Goal: Task Accomplishment & Management: Complete application form

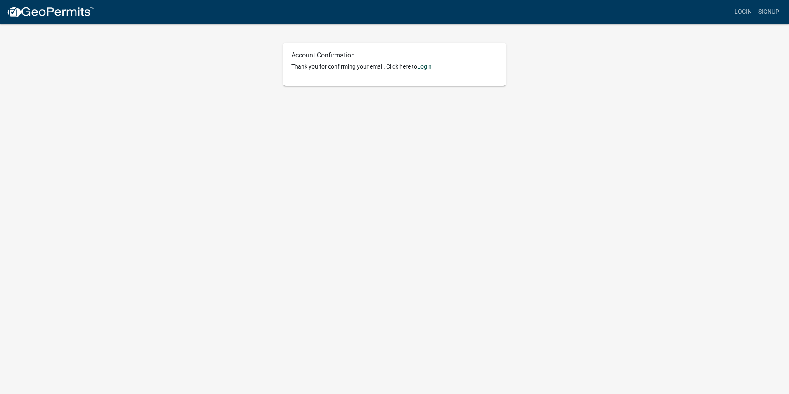
click at [425, 66] on link "Login" at bounding box center [424, 66] width 14 height 7
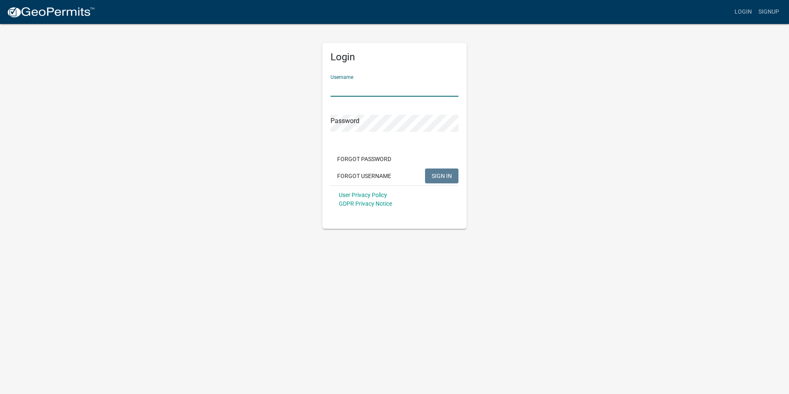
click at [401, 87] on input "Username" at bounding box center [395, 88] width 128 height 17
type input "SharMaterials2025"
click at [448, 170] on div "Forgot Password Forgot Username SIGN IN" at bounding box center [395, 169] width 128 height 34
click at [448, 170] on button "SIGN IN" at bounding box center [441, 175] width 33 height 15
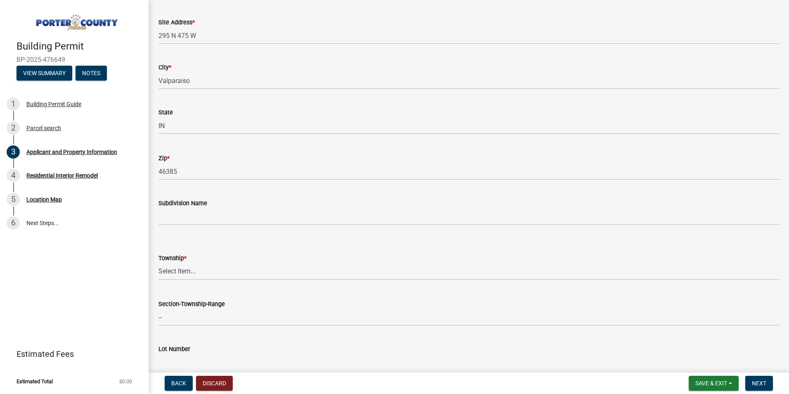
scroll to position [165, 0]
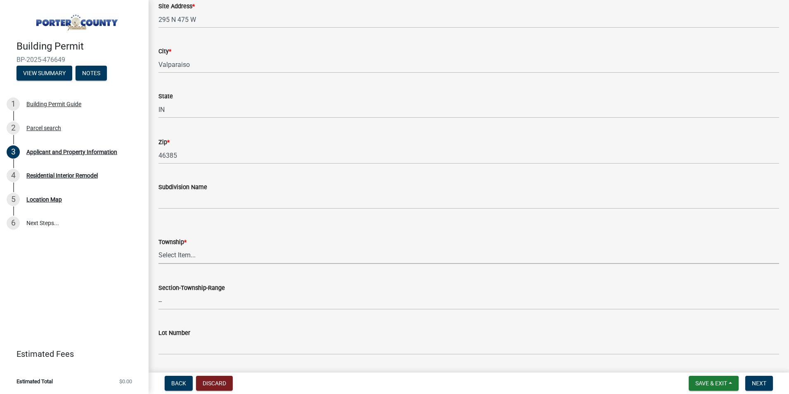
click at [199, 251] on select "Select Item... Boone Center Jackson Liberty Morgan Pine Pleasant Portage Porter…" at bounding box center [469, 255] width 621 height 17
click at [159, 247] on select "Select Item... Boone Center Jackson Liberty Morgan Pine Pleasant Portage Porter…" at bounding box center [469, 255] width 621 height 17
select select "4e6cbcac-7d48-4f78-b019-902ed53214cd"
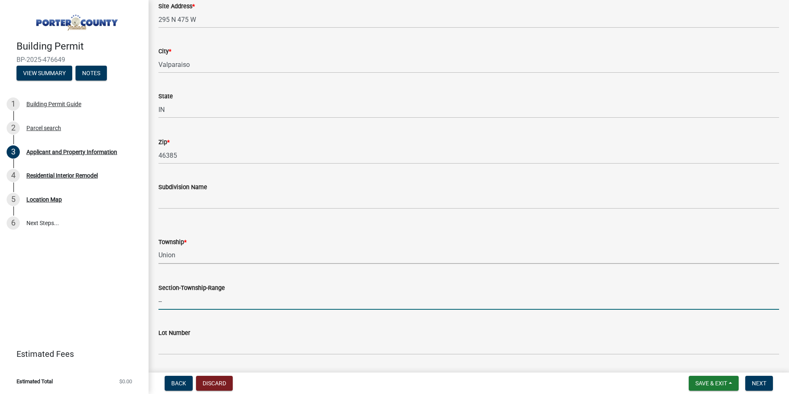
click at [202, 299] on input "--" at bounding box center [469, 301] width 621 height 17
type input "Valparaiso"
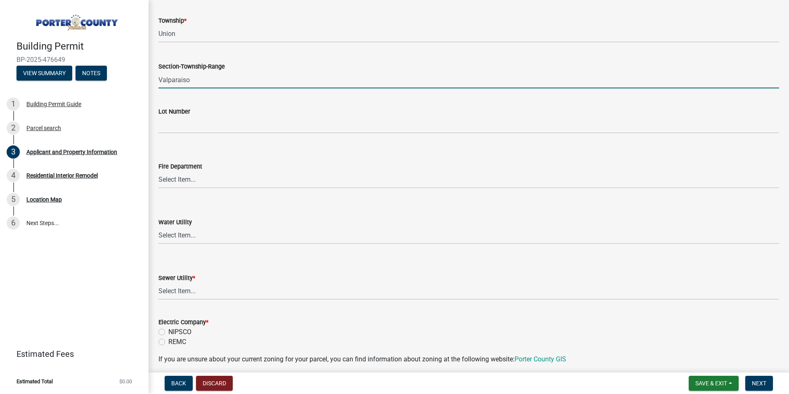
scroll to position [413, 0]
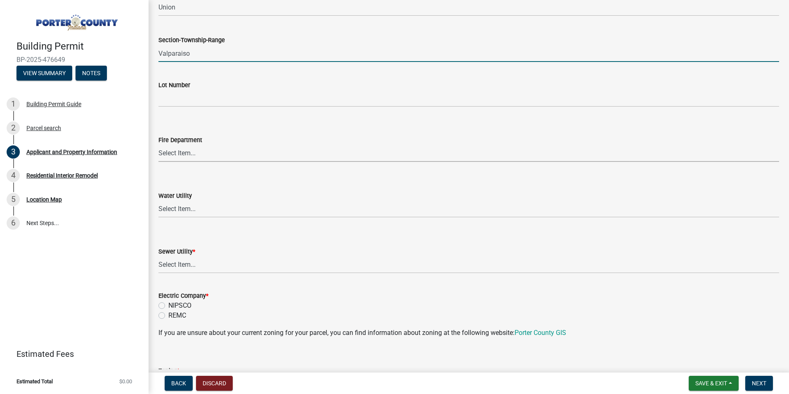
click at [196, 153] on select "Select Item... Beverly Shores FD Burns Harbor FD Boone Grove FD Chesterton FD F…" at bounding box center [469, 153] width 621 height 17
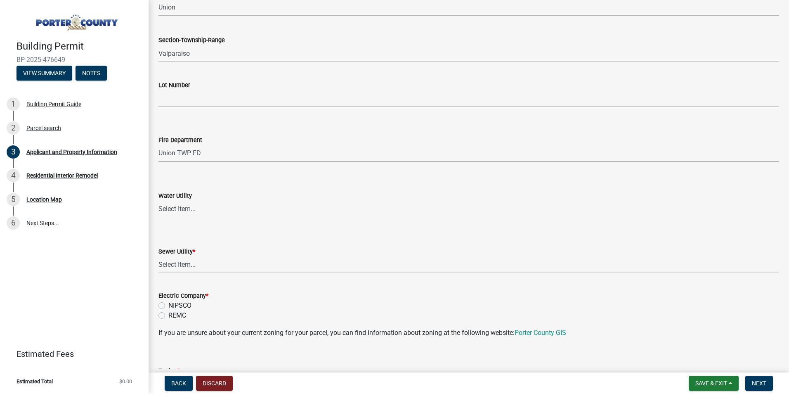
click at [159, 145] on select "Select Item... Beverly Shores FD Burns Harbor FD Boone Grove FD Chesterton FD F…" at bounding box center [469, 153] width 621 height 17
select select "61d3a05a-0bd1-4f35-813c-11f7681b720b"
click at [187, 268] on select "Select Item... Aqua Indiana Inc Damon Run Falling Waters Lake Eliza - LEACD Nat…" at bounding box center [469, 264] width 621 height 17
click at [159, 256] on select "Select Item... Aqua Indiana Inc Damon Run Falling Waters Lake Eliza - LEACD Nat…" at bounding box center [469, 264] width 621 height 17
select select "ea6751d4-6bf7-4a16-89ee-f7801ab82aa1"
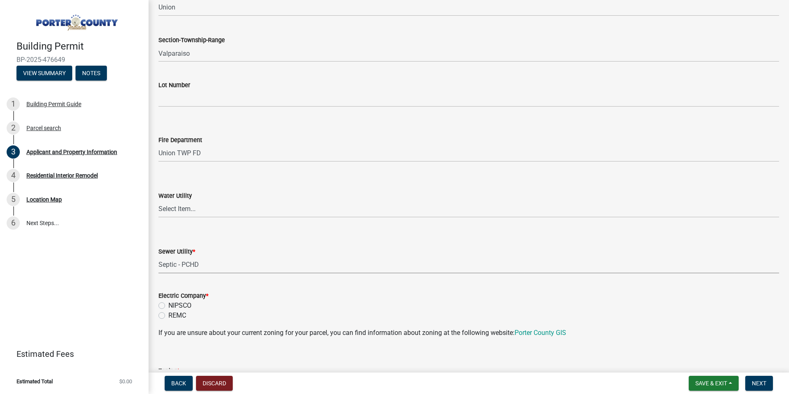
click at [168, 303] on label "NIPSCO" at bounding box center [179, 306] width 23 height 10
click at [168, 303] on input "NIPSCO" at bounding box center [170, 303] width 5 height 5
radio input "true"
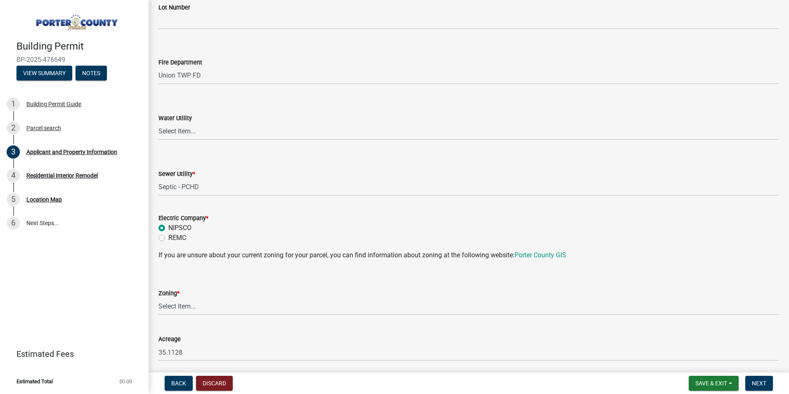
scroll to position [495, 0]
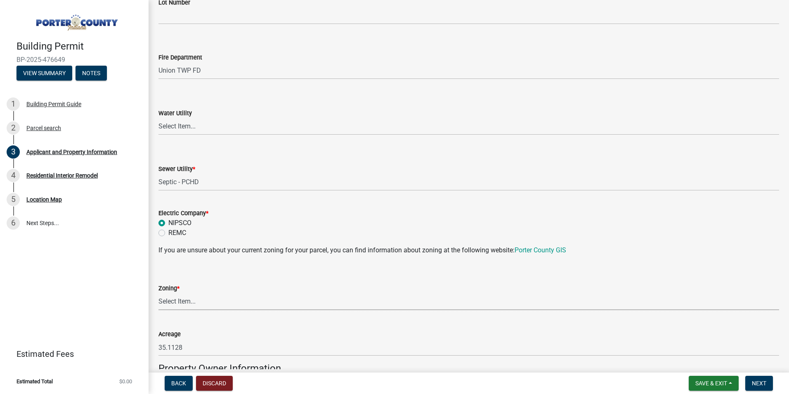
click at [189, 302] on select "Select Item... A1 A2 CH CM CN I1 I2 I3 IN MP OT P1 P2 PUD R1 R2 R3 R4 RL RR" at bounding box center [469, 301] width 621 height 17
click at [159, 293] on select "Select Item... A1 A2 CH CM CN I1 I2 I3 IN MP OT P1 P2 PUD R1 R2 R3 R4 RL RR" at bounding box center [469, 301] width 621 height 17
select select "e2d1b1d7-ccc9-456b-9e96-e16306515997"
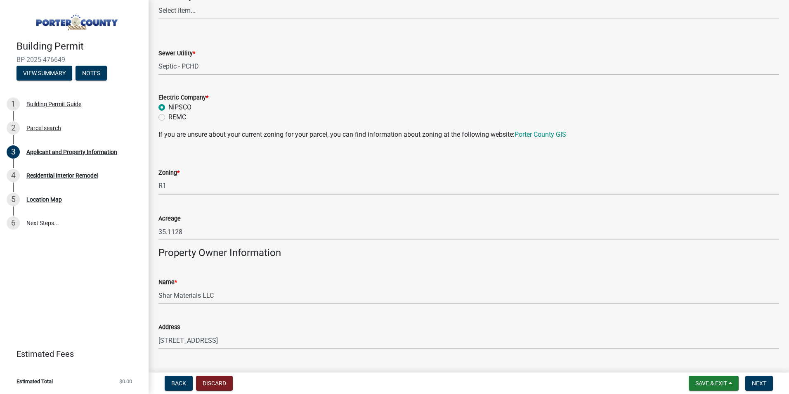
scroll to position [573, 0]
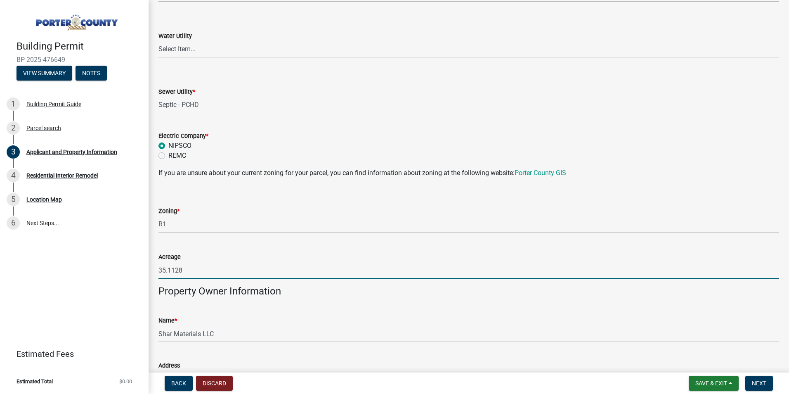
drag, startPoint x: 178, startPoint y: 269, endPoint x: 143, endPoint y: 265, distance: 34.9
click at [144, 265] on div "Building Permit BP-2025-476649 View Summary Notes 1 Building Permit Guide 2 Par…" at bounding box center [394, 197] width 789 height 394
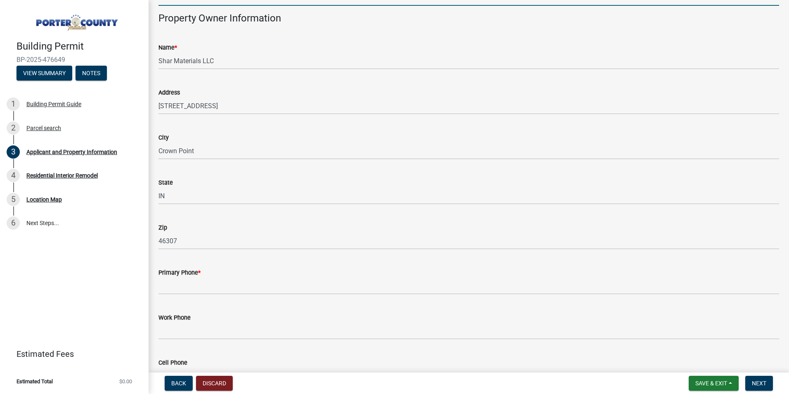
scroll to position [862, 0]
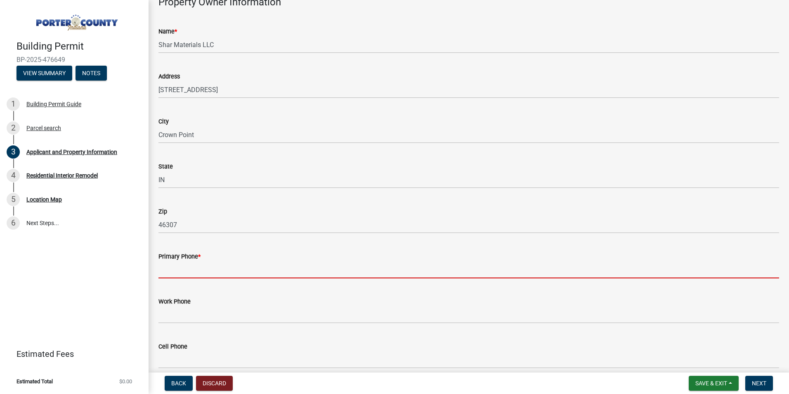
click at [178, 272] on input "Primary Phone *" at bounding box center [469, 269] width 621 height 17
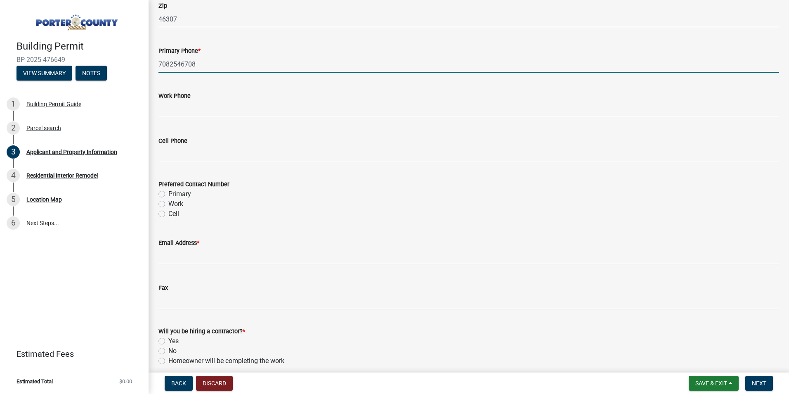
scroll to position [1068, 0]
type input "7082546708"
click at [168, 193] on label "Primary" at bounding box center [179, 193] width 23 height 10
click at [168, 193] on input "Primary" at bounding box center [170, 190] width 5 height 5
radio input "true"
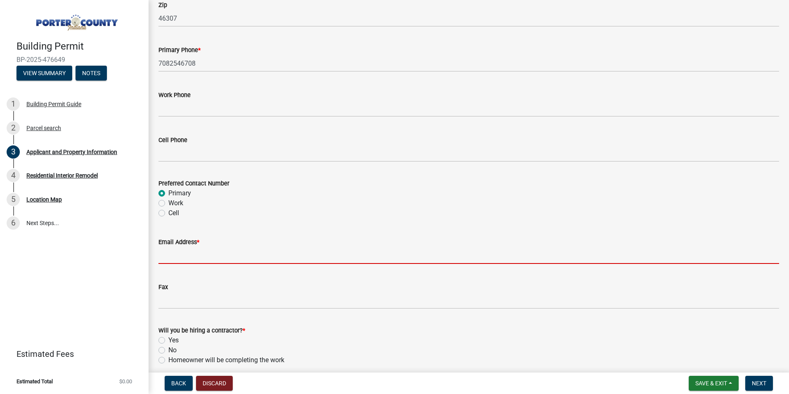
click at [208, 256] on input "Email Address *" at bounding box center [469, 255] width 621 height 17
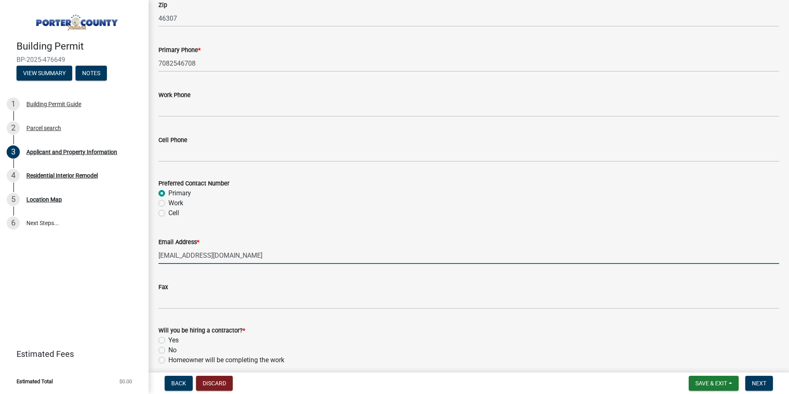
type input "duneland28@gmail.com"
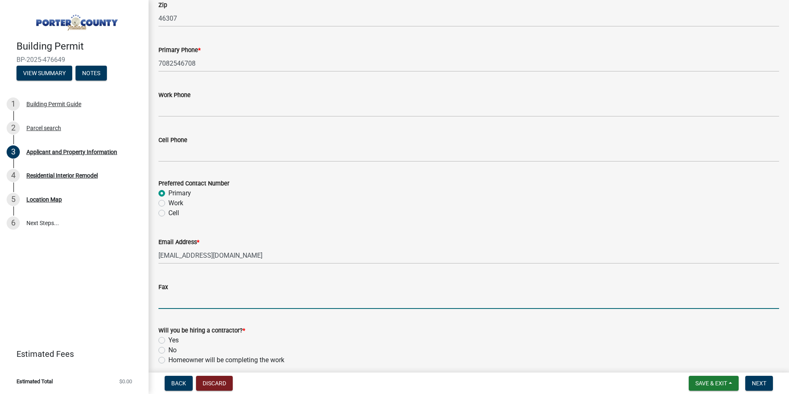
scroll to position [1151, 0]
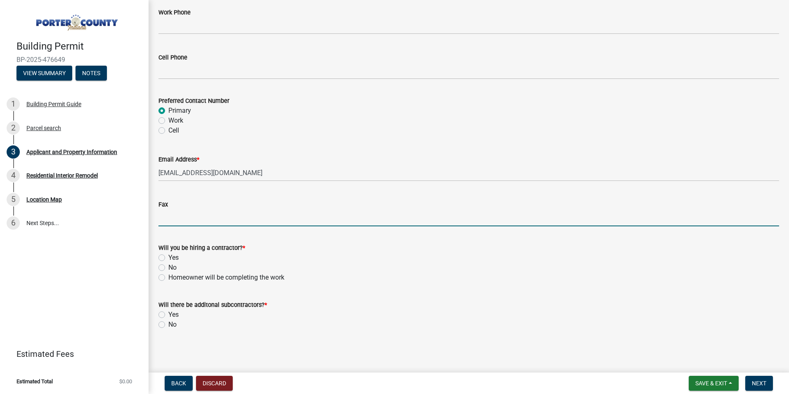
click at [168, 259] on label "Yes" at bounding box center [173, 258] width 10 height 10
click at [168, 258] on input "Yes" at bounding box center [170, 255] width 5 height 5
radio input "true"
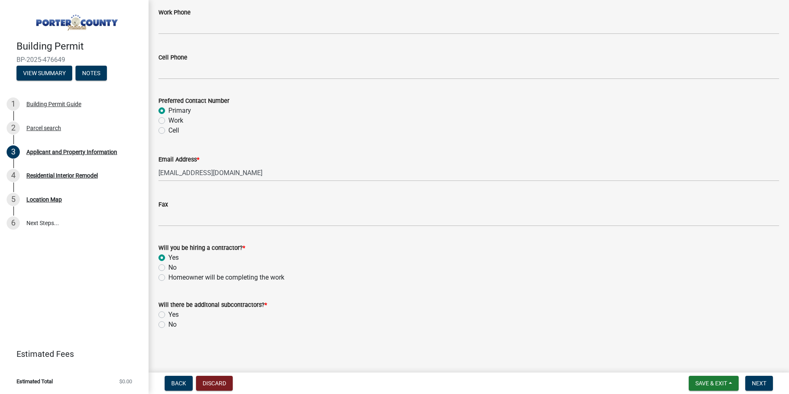
click at [168, 324] on label "No" at bounding box center [172, 325] width 8 height 10
click at [168, 324] on input "No" at bounding box center [170, 322] width 5 height 5
radio input "true"
click at [759, 381] on span "Next" at bounding box center [759, 383] width 14 height 7
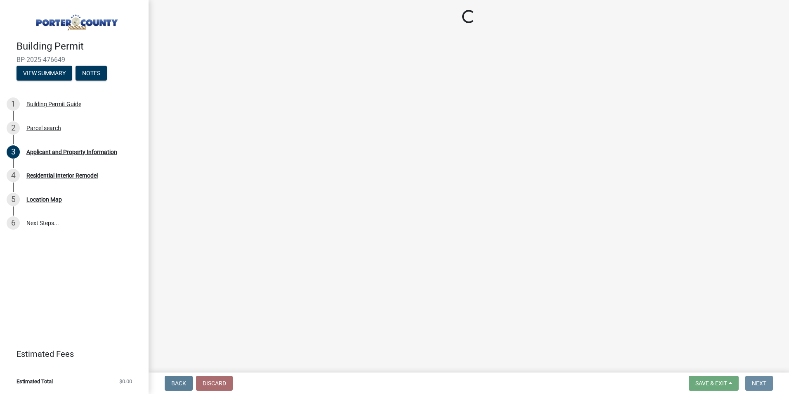
scroll to position [0, 0]
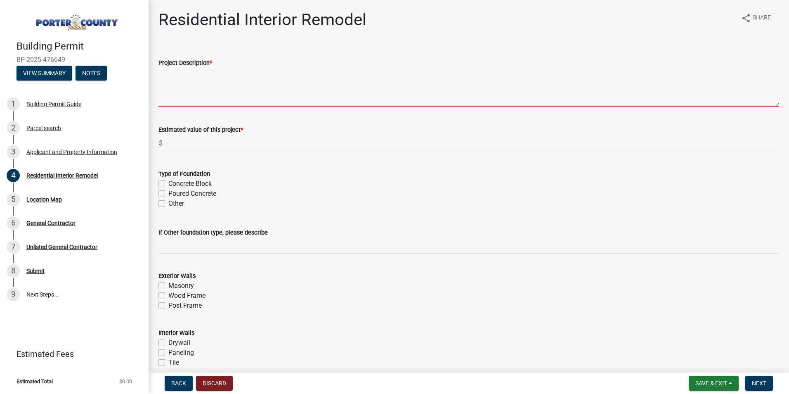
click at [200, 98] on textarea "Project Description *" at bounding box center [469, 87] width 621 height 39
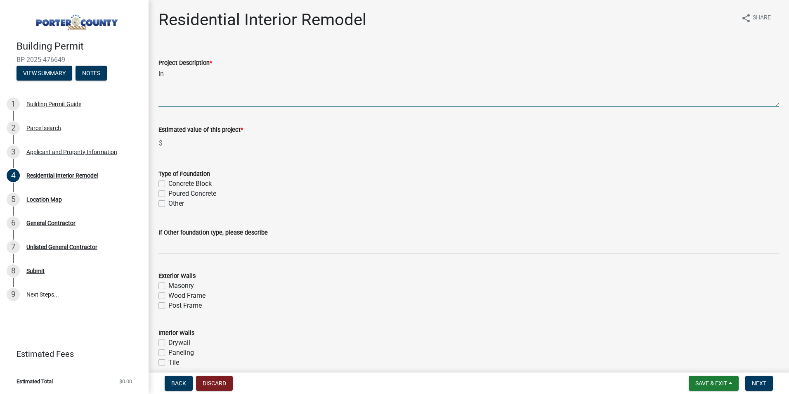
type textarea "I"
click at [172, 74] on textarea "Total Interior remodeling and exterior" at bounding box center [469, 87] width 621 height 39
click at [254, 75] on textarea "Interior remodeling and exterior" at bounding box center [469, 87] width 621 height 39
type textarea "Interior remodeling and exterior siding"
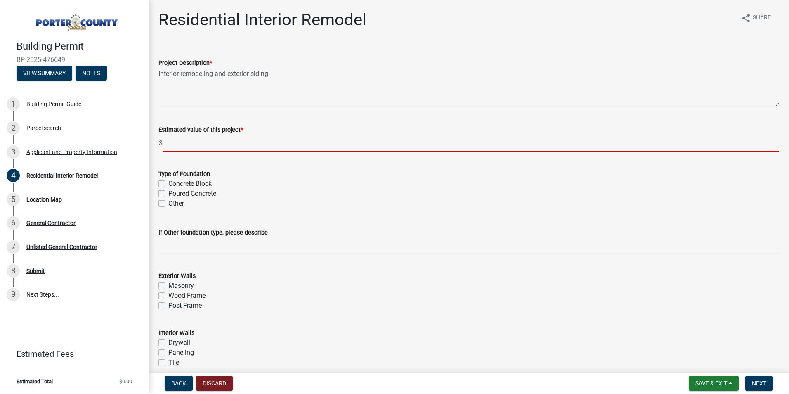
click at [185, 145] on input "text" at bounding box center [471, 143] width 617 height 17
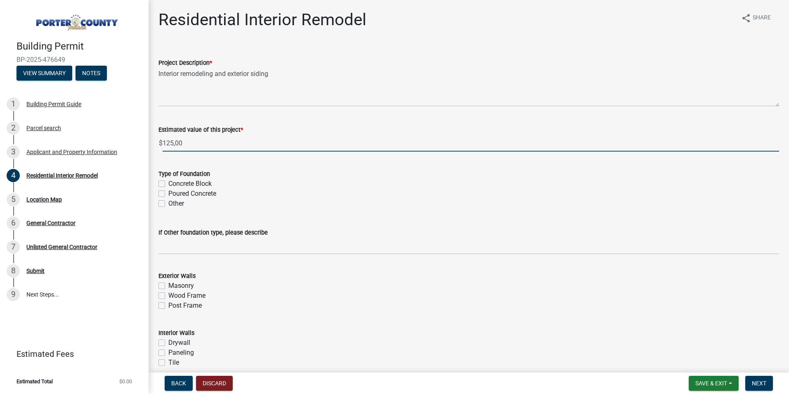
type input "12500"
click at [168, 182] on label "Concrete Block" at bounding box center [189, 184] width 43 height 10
click at [168, 182] on input "Concrete Block" at bounding box center [170, 181] width 5 height 5
checkbox input "true"
checkbox input "false"
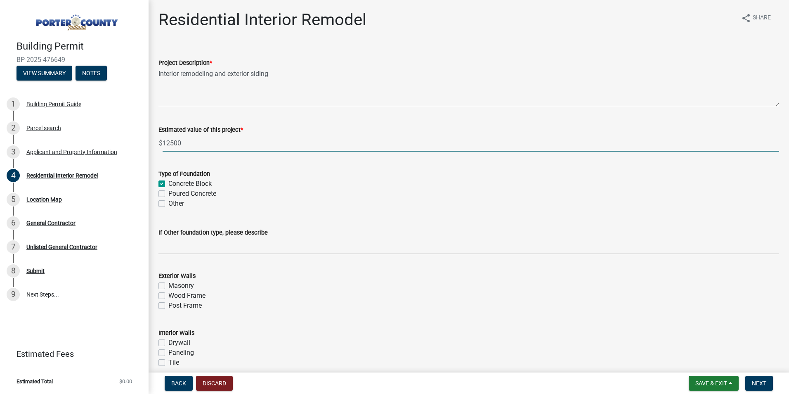
checkbox input "false"
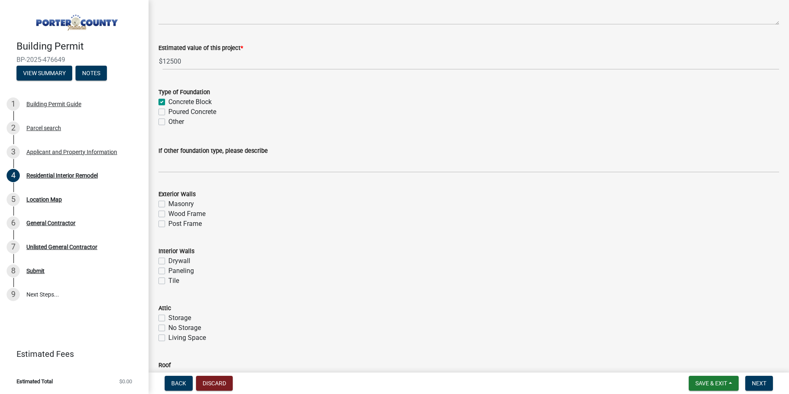
scroll to position [83, 0]
click at [168, 212] on label "Wood Frame" at bounding box center [186, 213] width 37 height 10
click at [168, 212] on input "Wood Frame" at bounding box center [170, 210] width 5 height 5
checkbox input "true"
checkbox input "false"
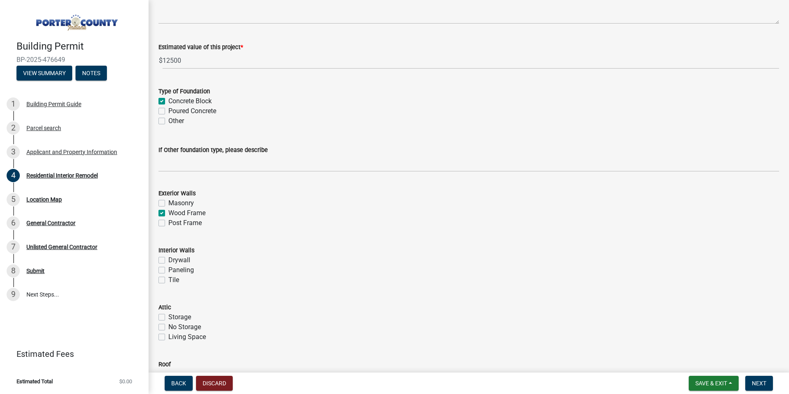
checkbox input "true"
checkbox input "false"
click at [168, 259] on label "Drywall" at bounding box center [179, 260] width 22 height 10
click at [168, 259] on input "Drywall" at bounding box center [170, 257] width 5 height 5
checkbox input "true"
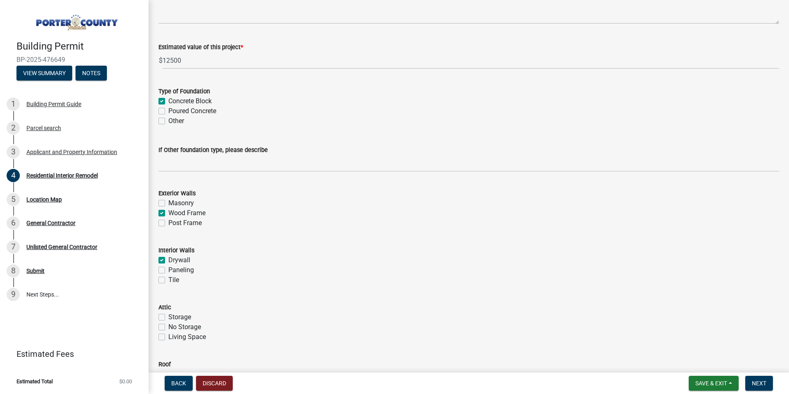
checkbox input "false"
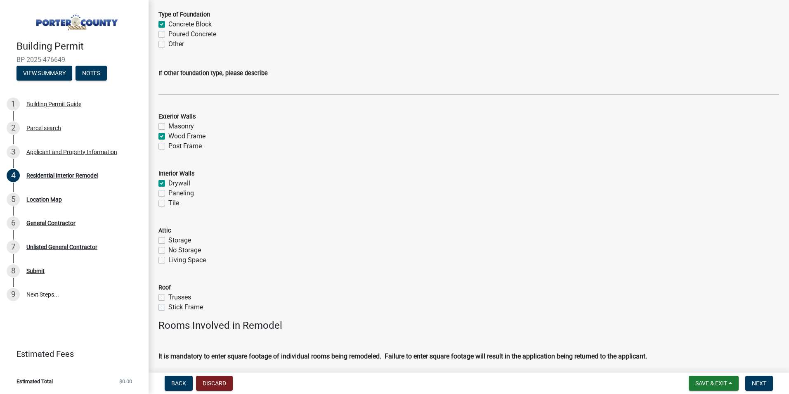
scroll to position [165, 0]
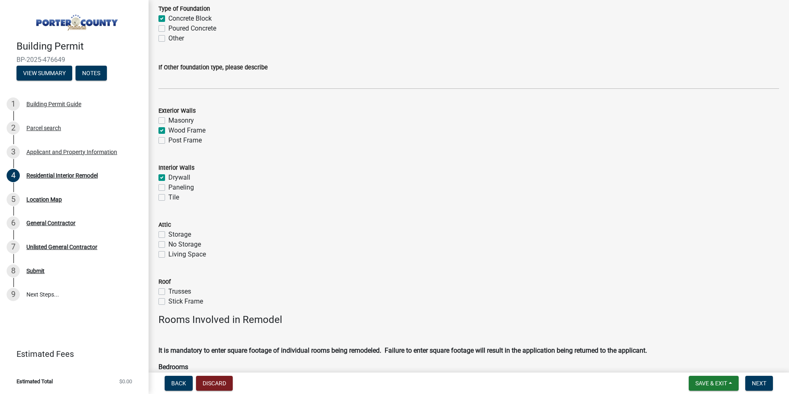
click at [168, 244] on label "No Storage" at bounding box center [184, 244] width 33 height 10
click at [168, 244] on input "No Storage" at bounding box center [170, 241] width 5 height 5
checkbox input "true"
checkbox input "false"
checkbox input "true"
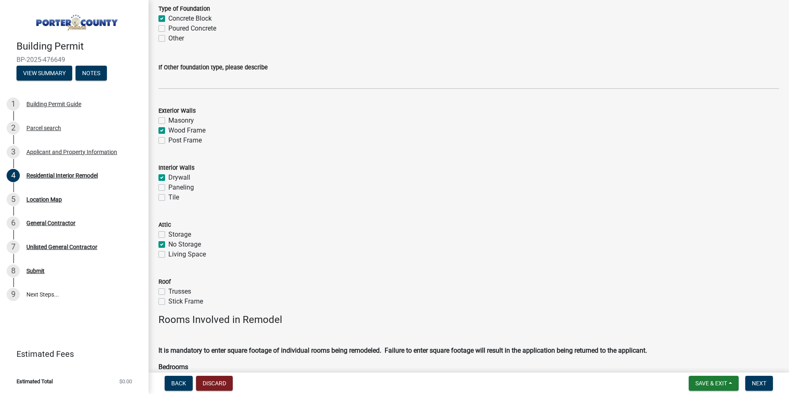
checkbox input "false"
click at [168, 303] on label "Stick Frame" at bounding box center [185, 301] width 35 height 10
click at [168, 302] on input "Stick Frame" at bounding box center [170, 298] width 5 height 5
checkbox input "true"
checkbox input "false"
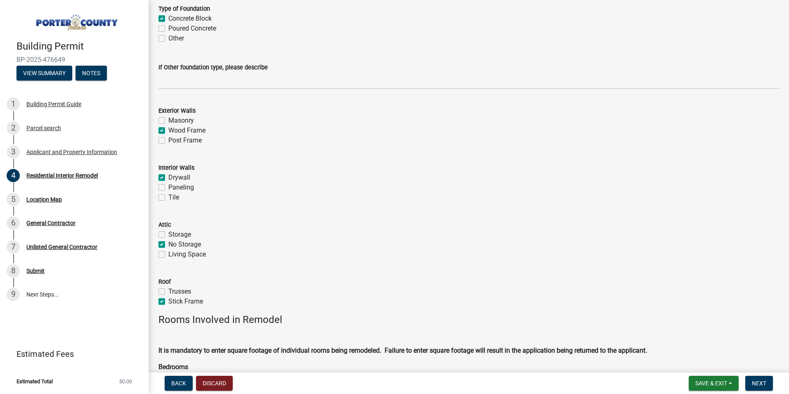
checkbox input "true"
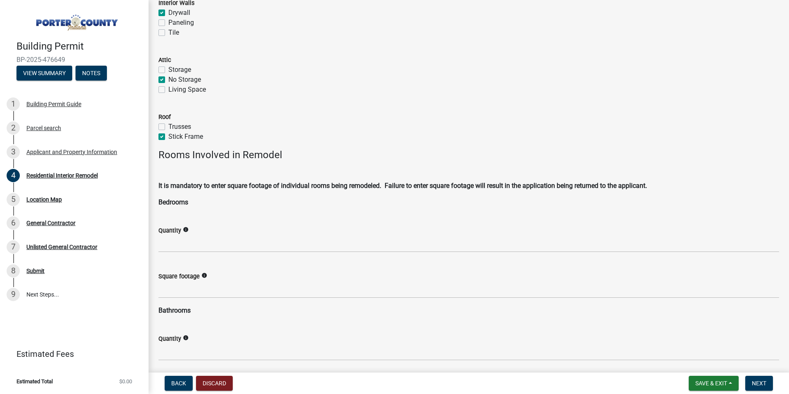
scroll to position [330, 0]
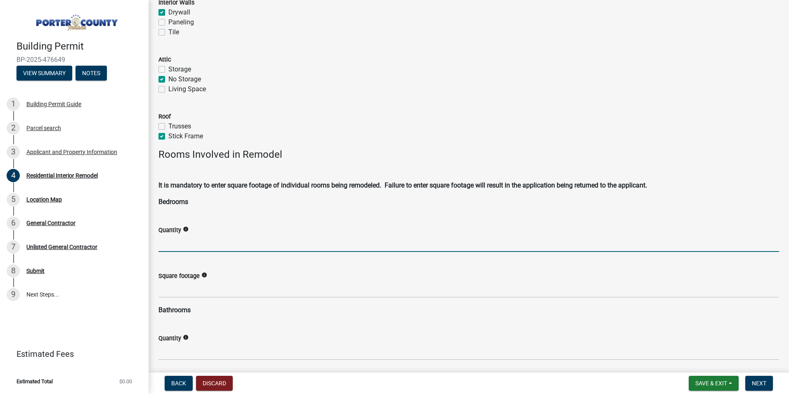
click at [199, 242] on input "text" at bounding box center [469, 243] width 621 height 17
type input "3"
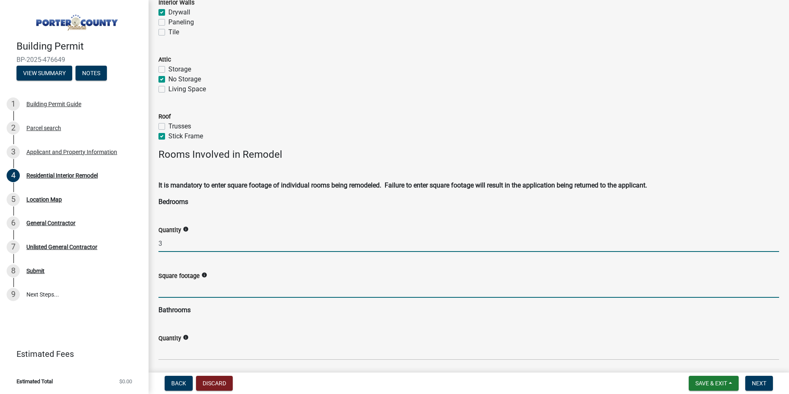
click at [185, 294] on input "text" at bounding box center [469, 289] width 621 height 17
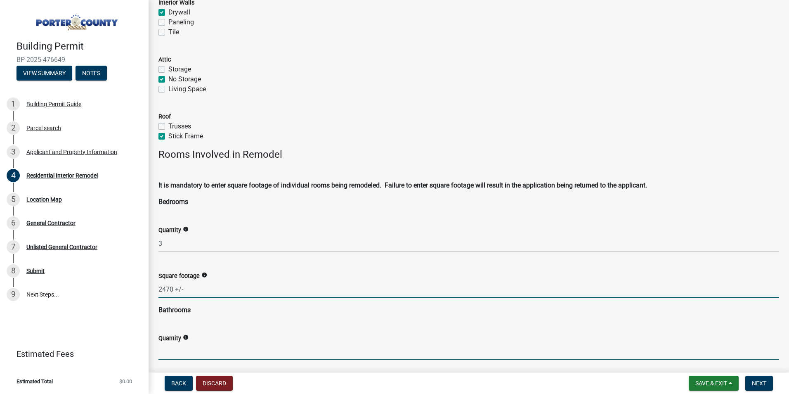
type input "-2470"
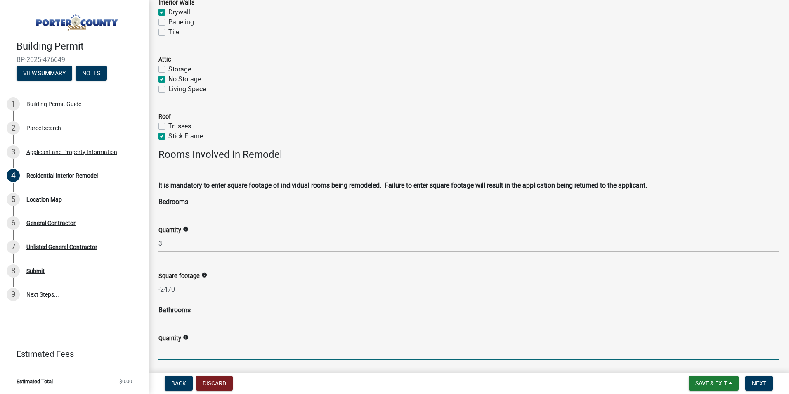
click at [193, 346] on input "text" at bounding box center [469, 351] width 621 height 17
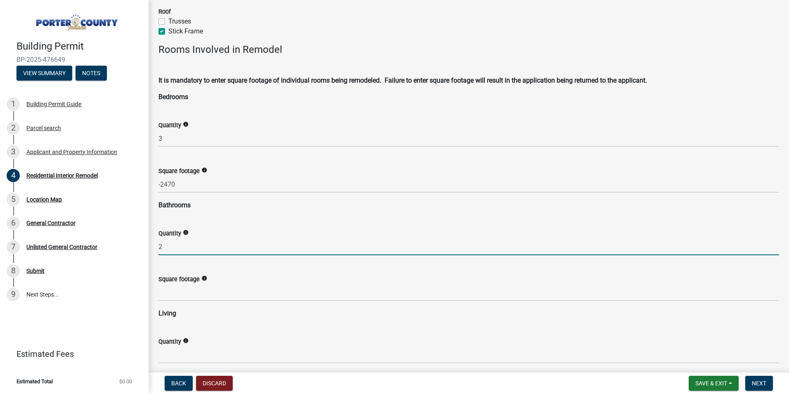
scroll to position [454, 0]
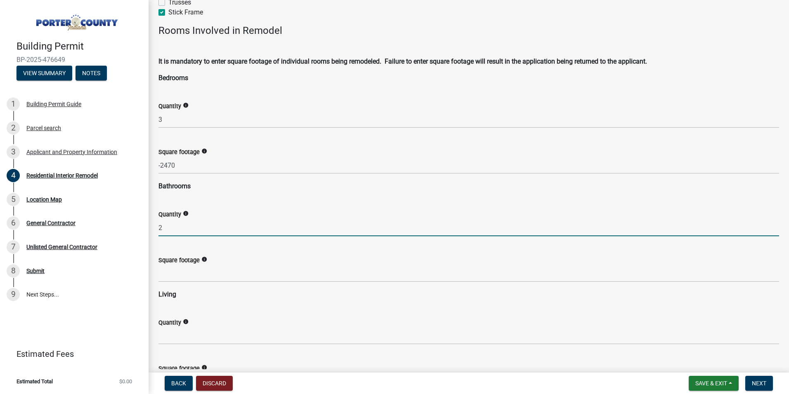
type input "2"
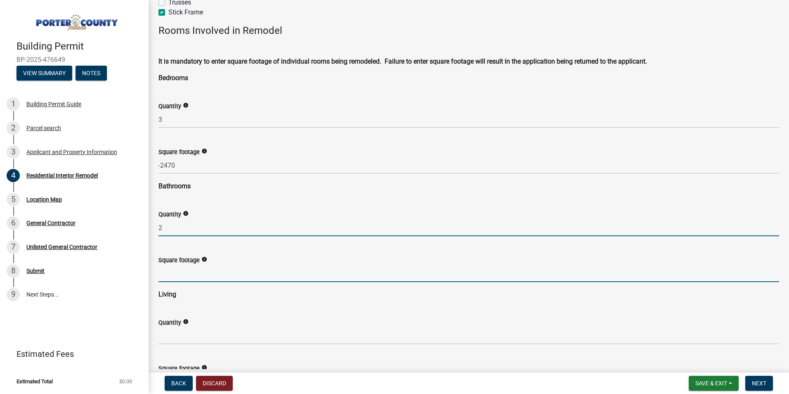
click at [183, 273] on input "text" at bounding box center [469, 273] width 621 height 17
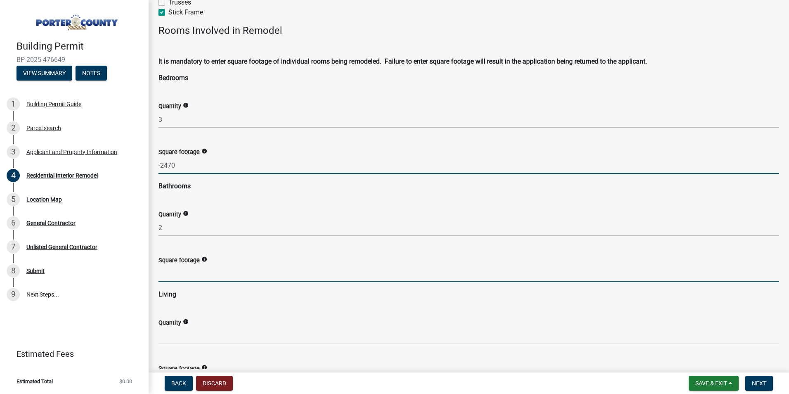
click at [161, 168] on input "-2470" at bounding box center [469, 165] width 621 height 17
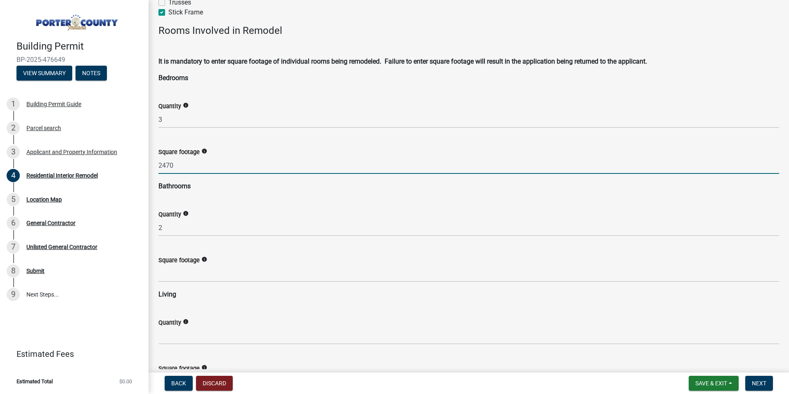
click at [198, 166] on input "2470" at bounding box center [469, 165] width 621 height 17
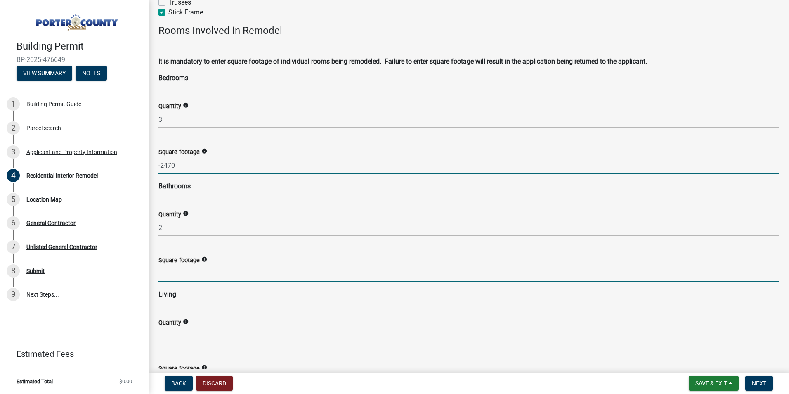
click at [195, 267] on input "text" at bounding box center [469, 273] width 621 height 17
click at [162, 163] on input "-2470" at bounding box center [469, 165] width 621 height 17
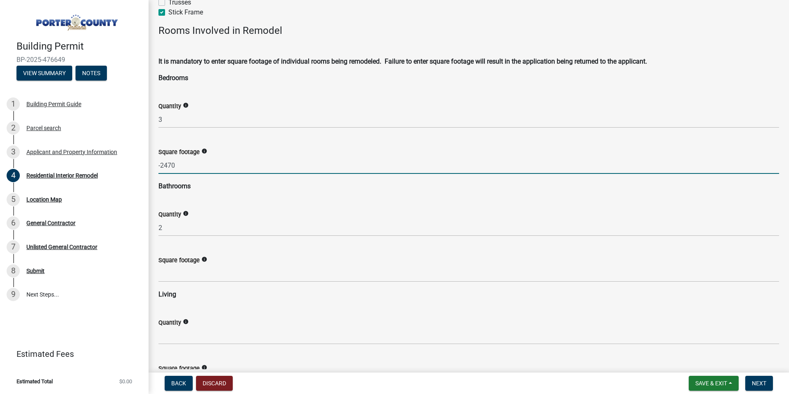
click at [160, 166] on input "-2470" at bounding box center [469, 165] width 621 height 17
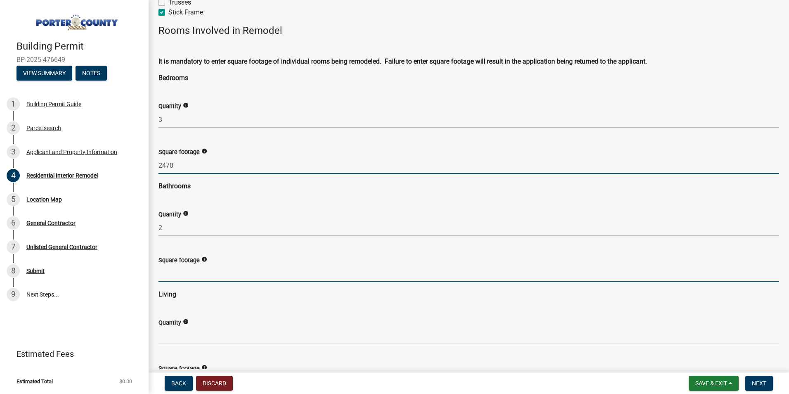
click at [190, 279] on input "text" at bounding box center [469, 273] width 621 height 17
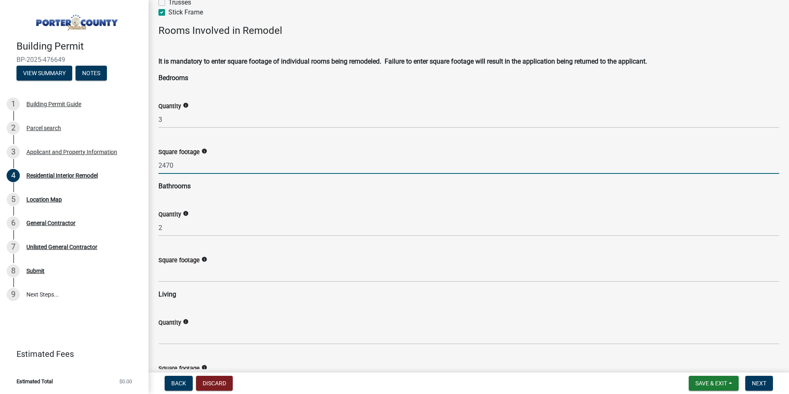
drag, startPoint x: 180, startPoint y: 167, endPoint x: 150, endPoint y: 168, distance: 30.6
click at [150, 168] on div "Residential Interior Remodel share Share Project Description * Interior remodel…" at bounding box center [469, 384] width 641 height 1656
type input "592"
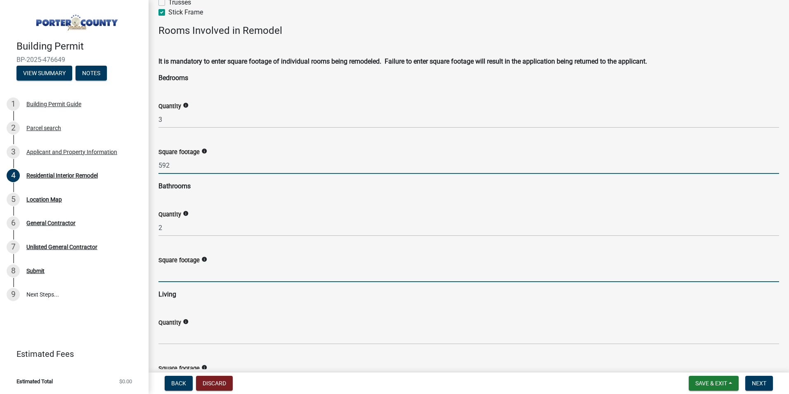
click at [180, 273] on input "text" at bounding box center [469, 273] width 621 height 17
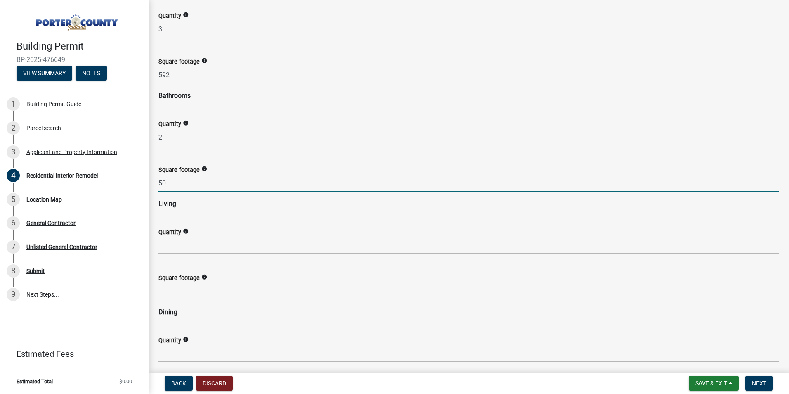
scroll to position [578, 0]
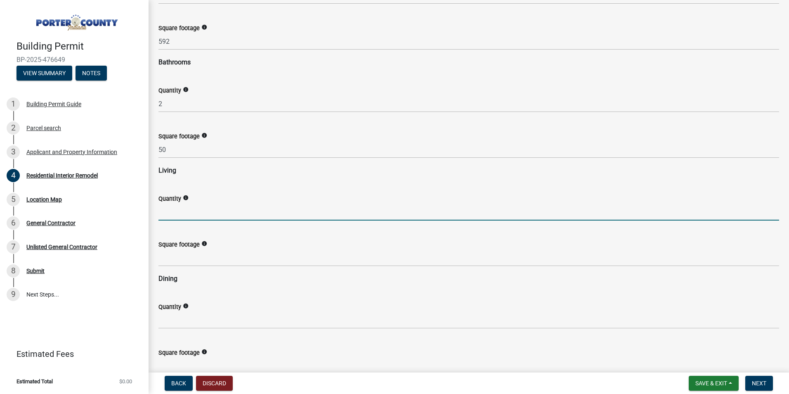
click at [175, 207] on input "text" at bounding box center [469, 212] width 621 height 17
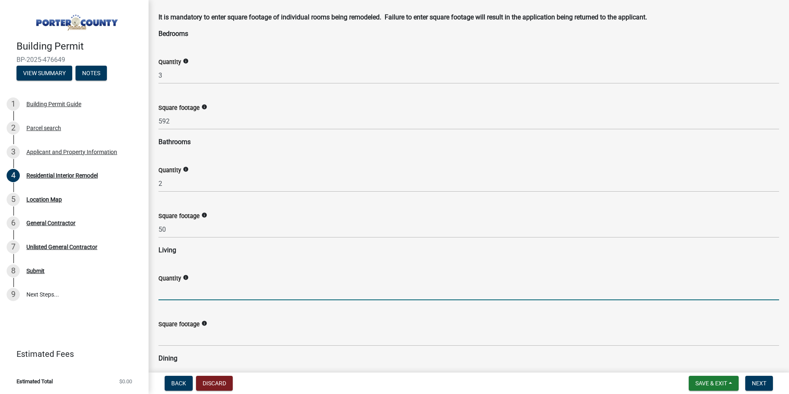
scroll to position [495, 0]
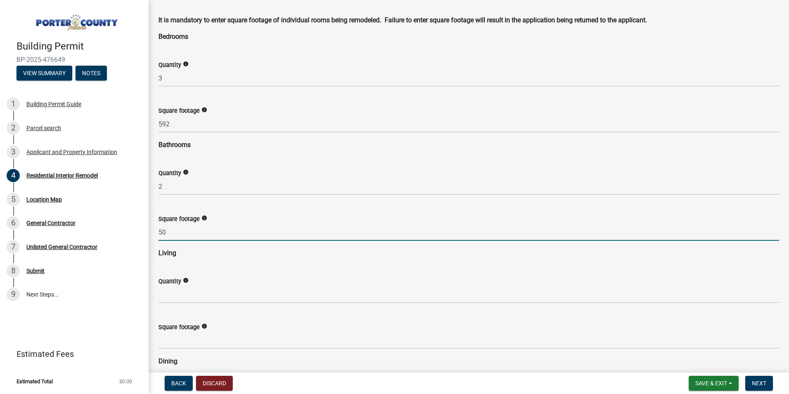
drag, startPoint x: 183, startPoint y: 231, endPoint x: 149, endPoint y: 236, distance: 33.9
click at [149, 236] on div "Residential Interior Remodel share Share Project Description * Interior remodel…" at bounding box center [469, 342] width 641 height 1656
type input "9"
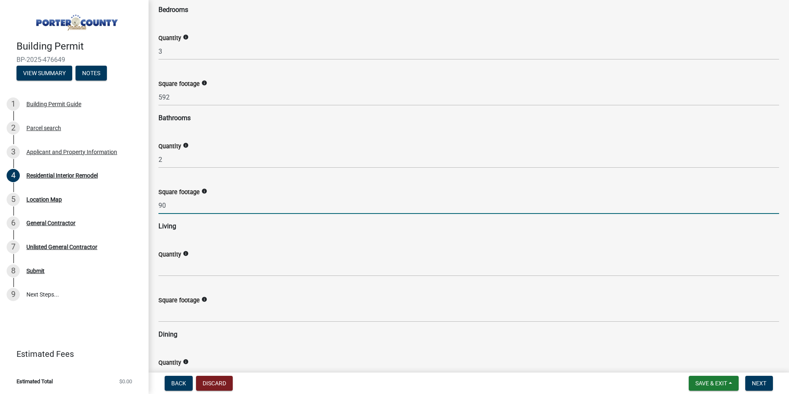
scroll to position [537, 0]
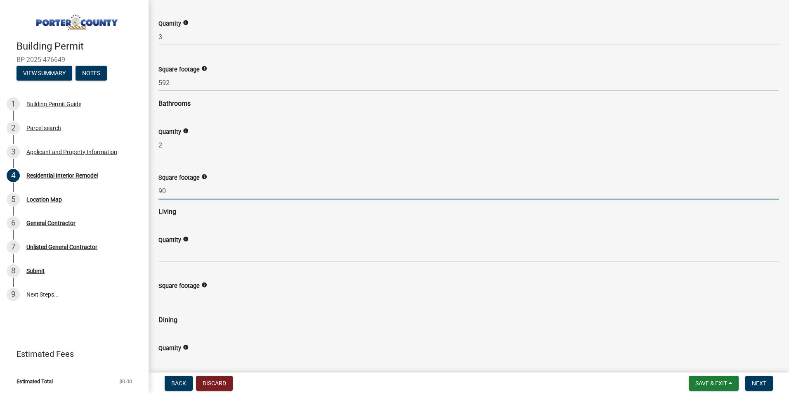
type input "90"
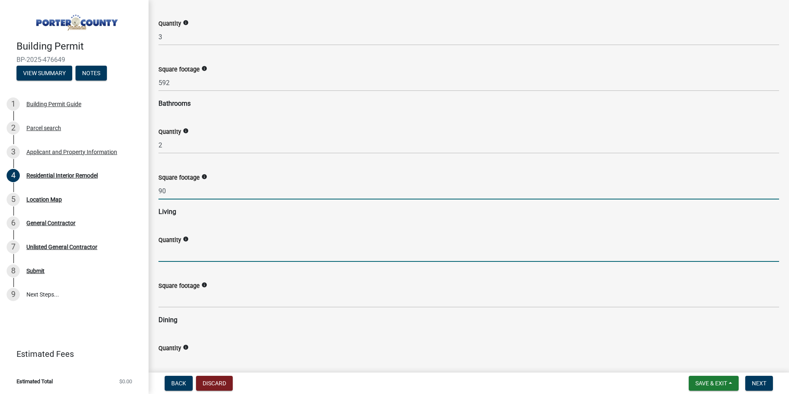
click at [192, 254] on input "text" at bounding box center [469, 253] width 621 height 17
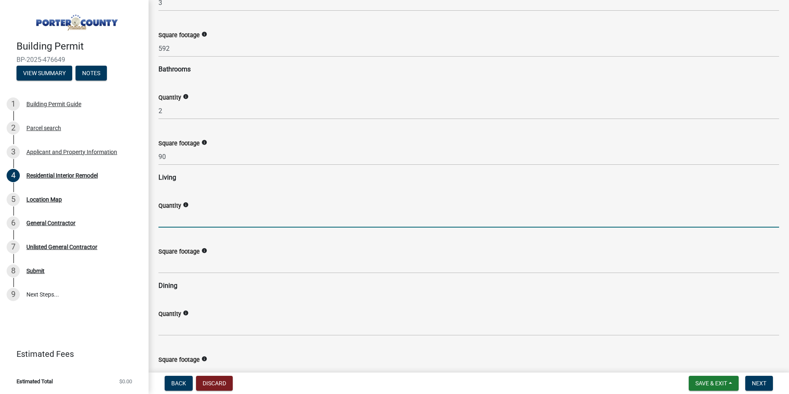
scroll to position [578, 0]
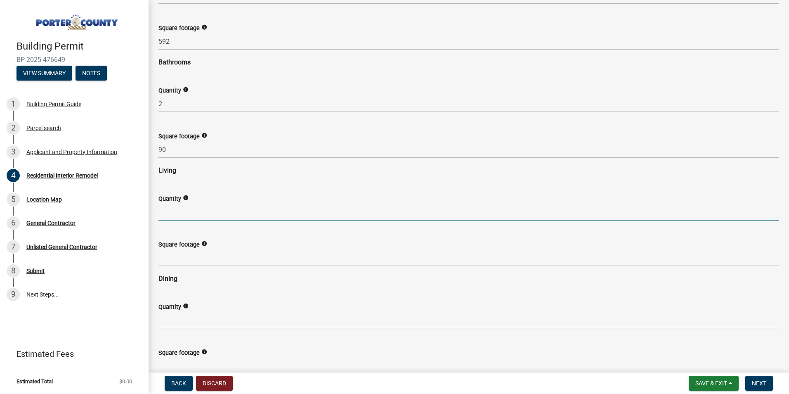
click at [204, 212] on input "text" at bounding box center [469, 212] width 621 height 17
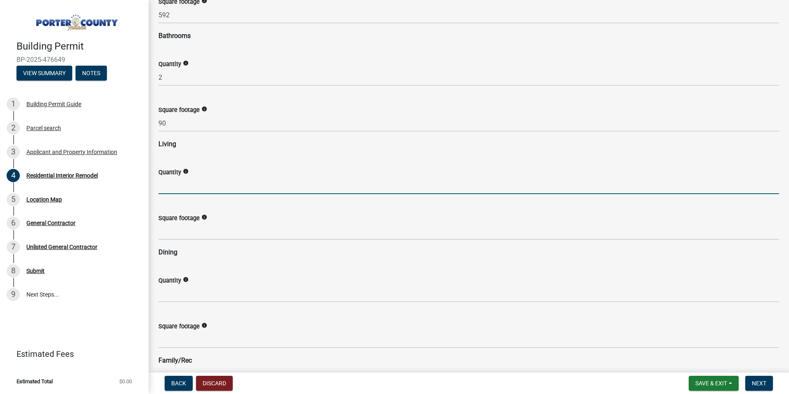
scroll to position [619, 0]
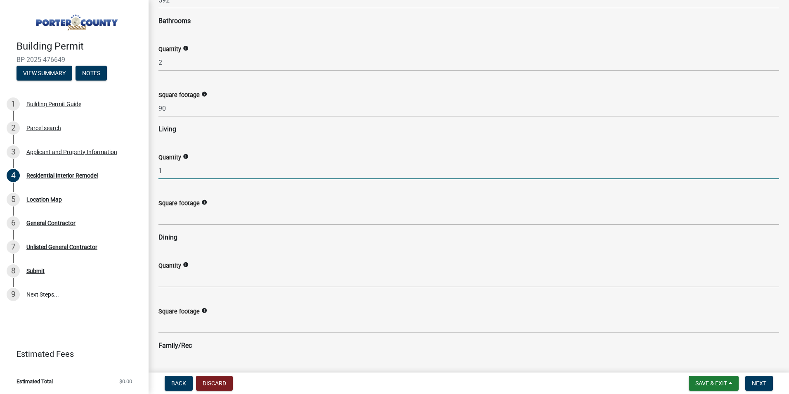
type input "1"
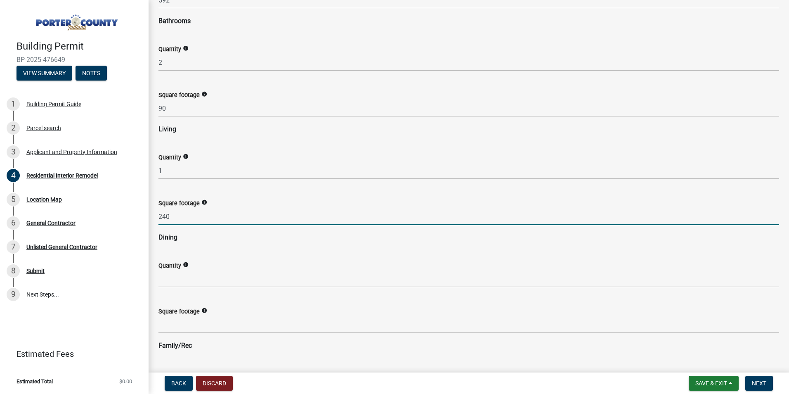
type input "240"
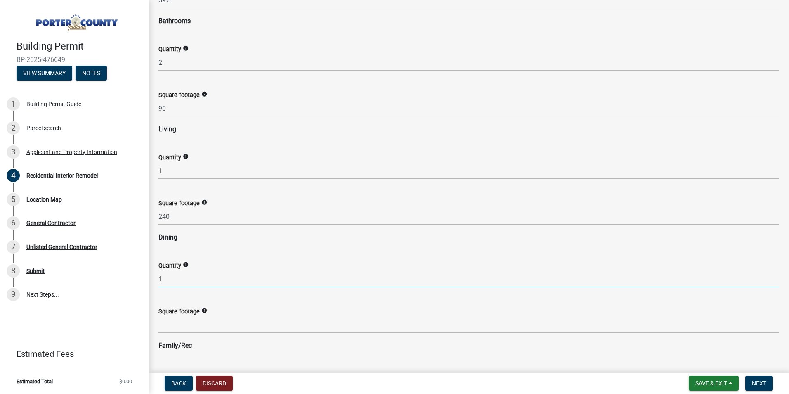
type input "1"
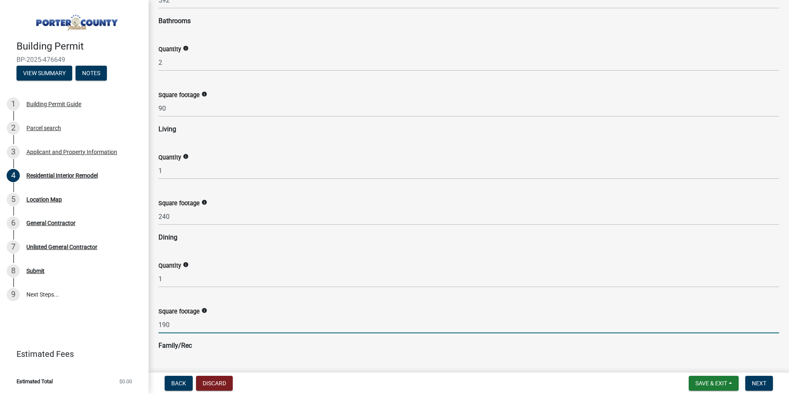
type input "190"
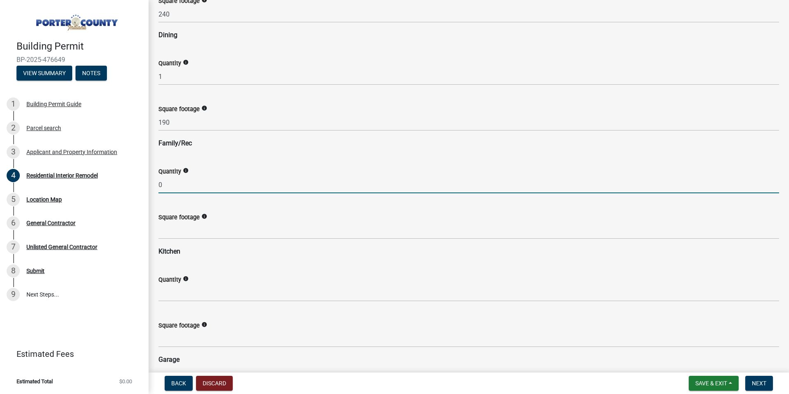
type input "0"
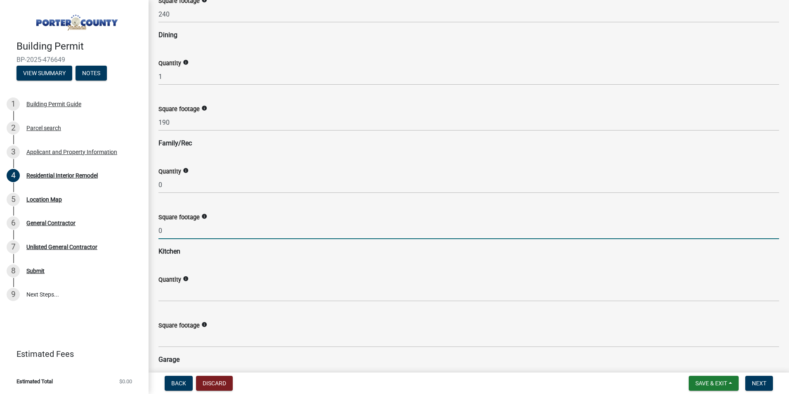
type input "0"
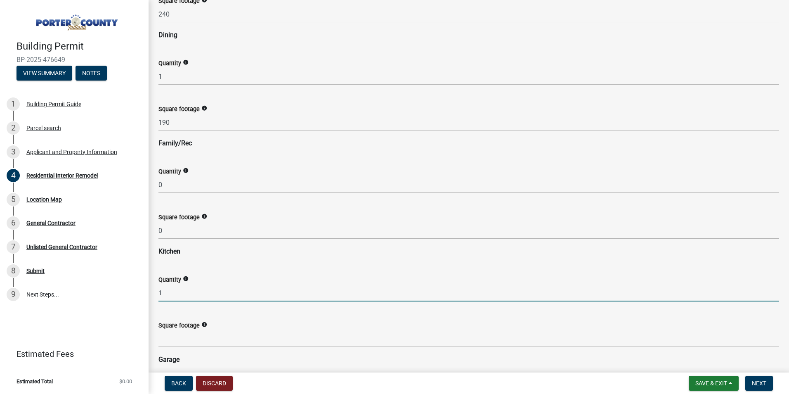
type input "1"
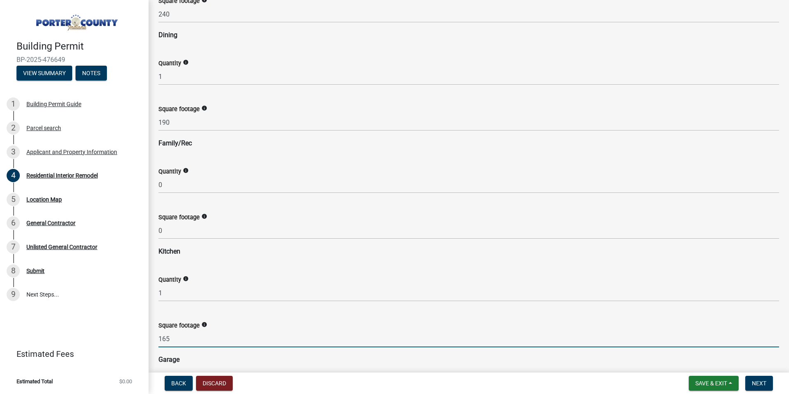
type input "165"
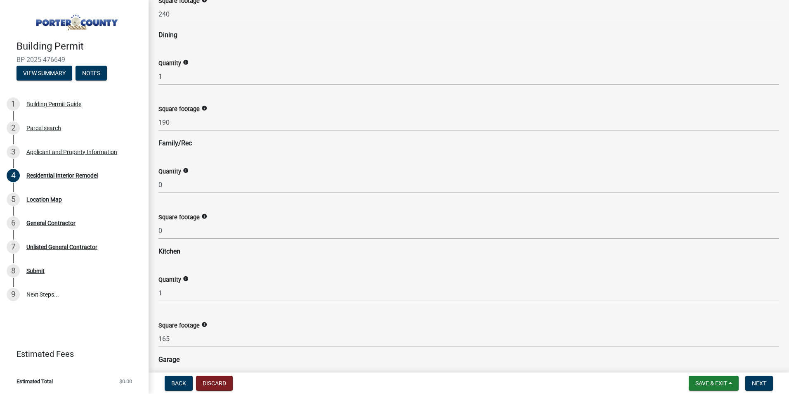
scroll to position [1038, 0]
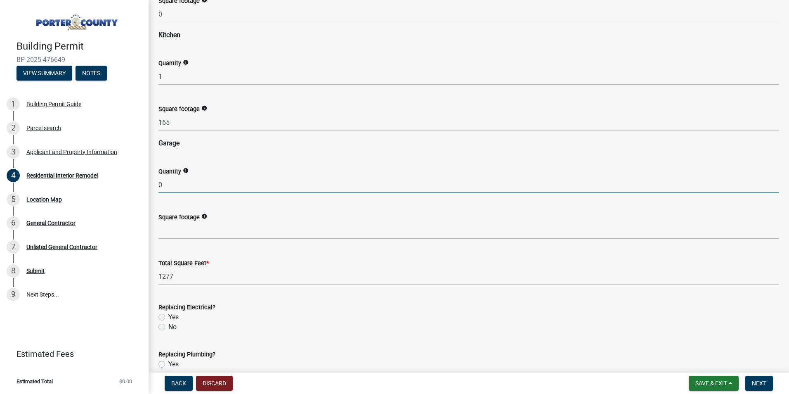
type input "0"
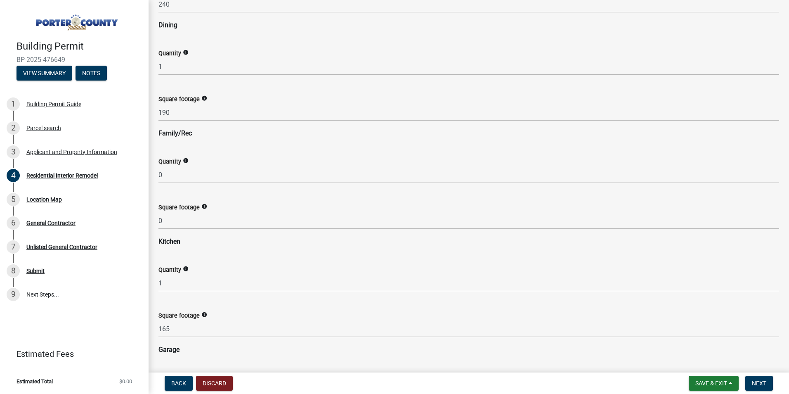
scroll to position [873, 0]
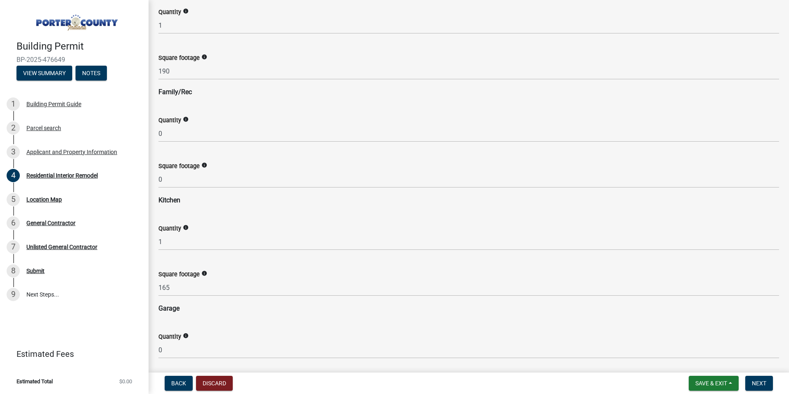
type input "0"
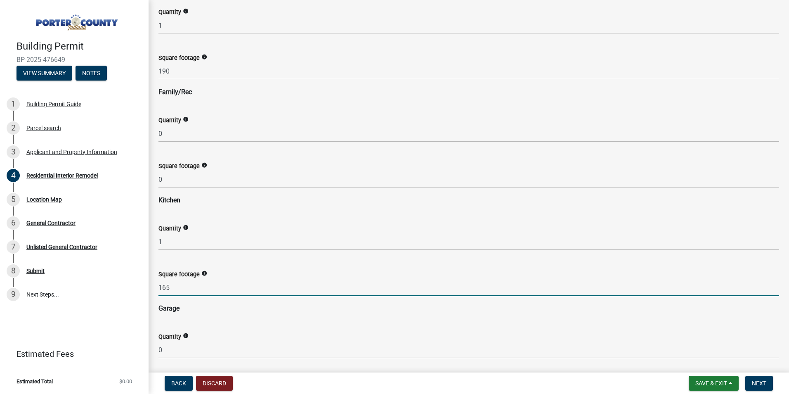
click at [179, 286] on input "165" at bounding box center [469, 287] width 621 height 17
drag, startPoint x: 179, startPoint y: 286, endPoint x: 144, endPoint y: 287, distance: 35.5
click at [145, 287] on div "Building Permit BP-2025-476649 View Summary Notes 1 Building Permit Guide 2 Par…" at bounding box center [394, 197] width 789 height 394
type input "190"
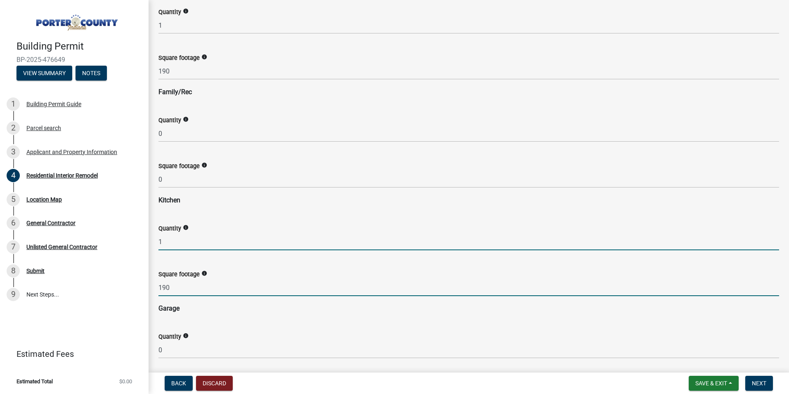
click at [184, 249] on input "1" at bounding box center [469, 241] width 621 height 17
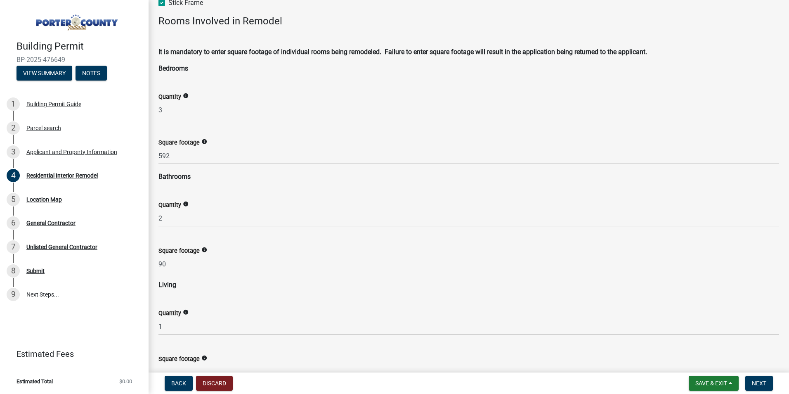
scroll to position [460, 0]
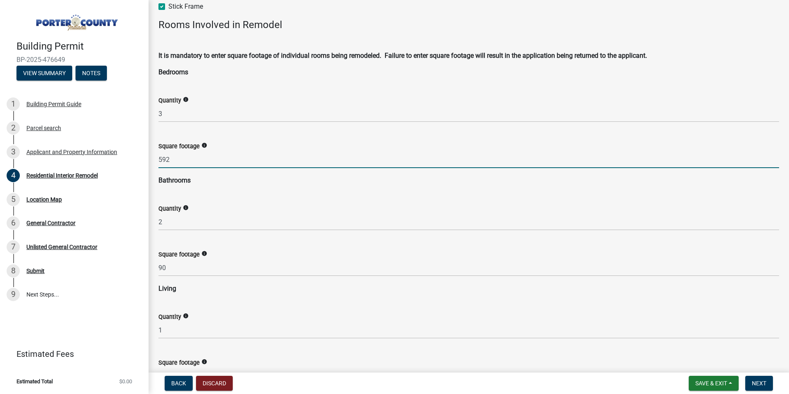
click at [173, 161] on input "592" at bounding box center [469, 159] width 621 height 17
drag, startPoint x: 171, startPoint y: 163, endPoint x: 153, endPoint y: 161, distance: 18.7
click at [153, 161] on div "Square footage info 592" at bounding box center [468, 149] width 633 height 38
type input "9"
type input "851"
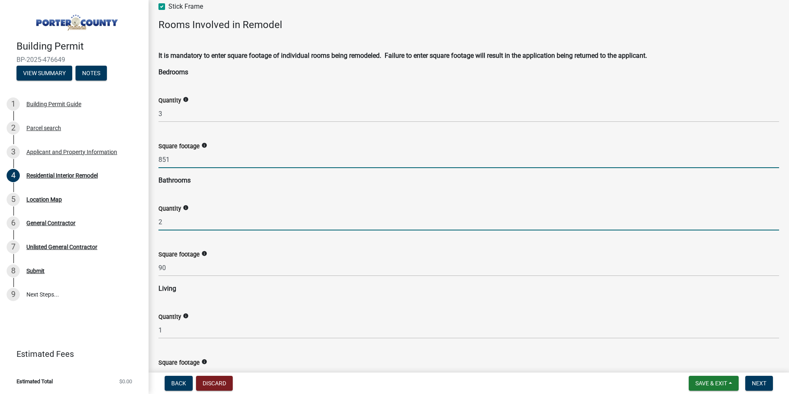
click at [171, 219] on input "2" at bounding box center [469, 221] width 621 height 17
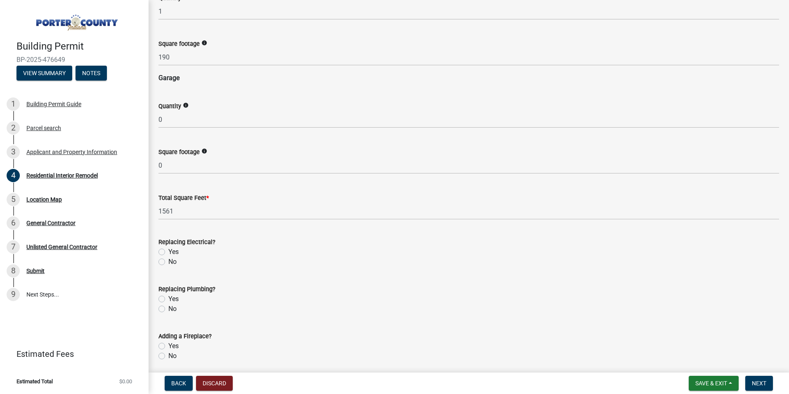
scroll to position [1203, 0]
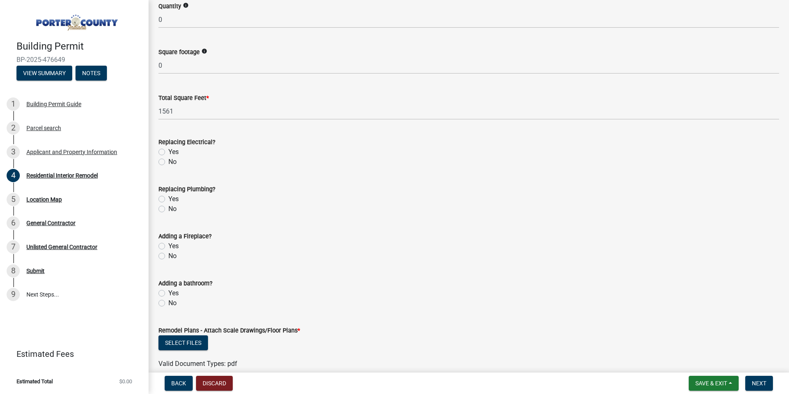
click at [168, 163] on label "No" at bounding box center [172, 162] width 8 height 10
click at [168, 162] on input "No" at bounding box center [170, 159] width 5 height 5
radio input "true"
click at [168, 198] on label "Yes" at bounding box center [173, 199] width 10 height 10
click at [168, 198] on input "Yes" at bounding box center [170, 196] width 5 height 5
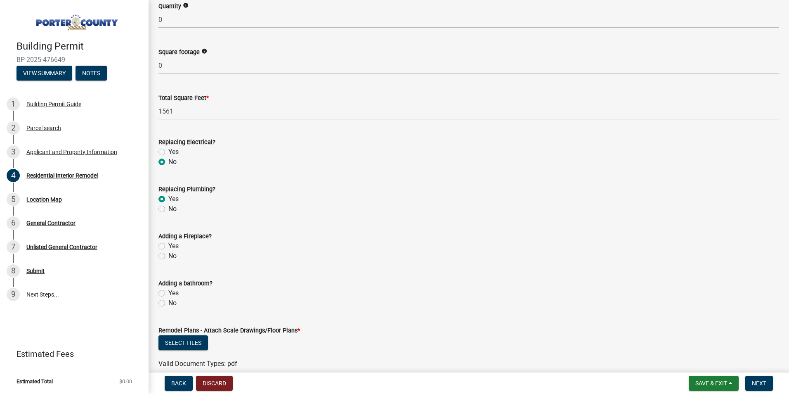
radio input "true"
click at [168, 255] on label "No" at bounding box center [172, 256] width 8 height 10
click at [168, 255] on input "No" at bounding box center [170, 253] width 5 height 5
radio input "true"
click at [168, 303] on label "No" at bounding box center [172, 303] width 8 height 10
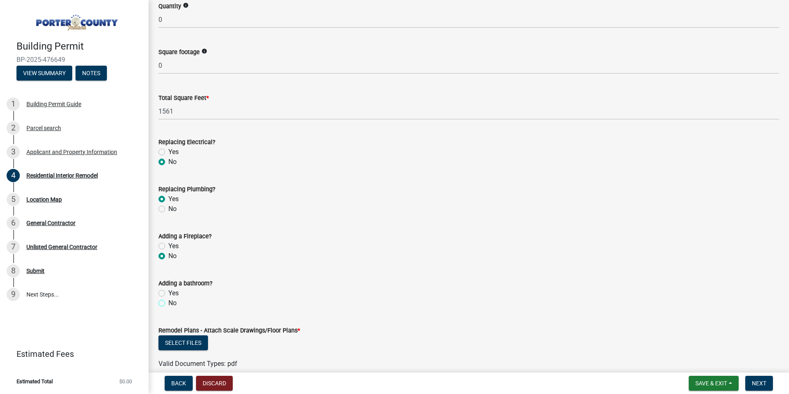
click at [168, 303] on input "No" at bounding box center [170, 300] width 5 height 5
radio input "true"
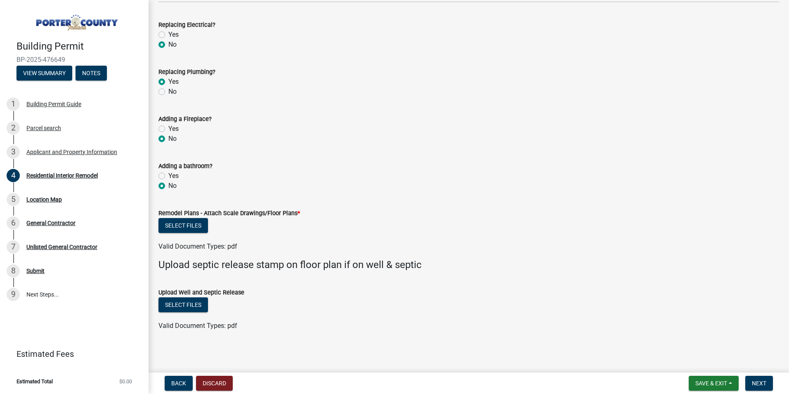
scroll to position [1322, 0]
click at [172, 226] on button "Select files" at bounding box center [184, 224] width 50 height 15
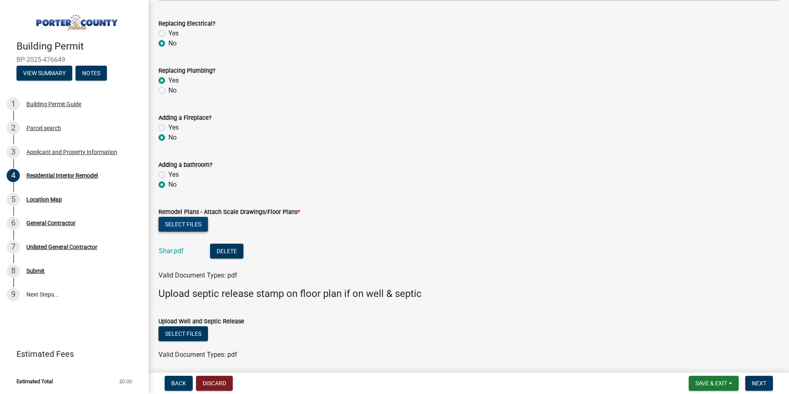
scroll to position [1352, 0]
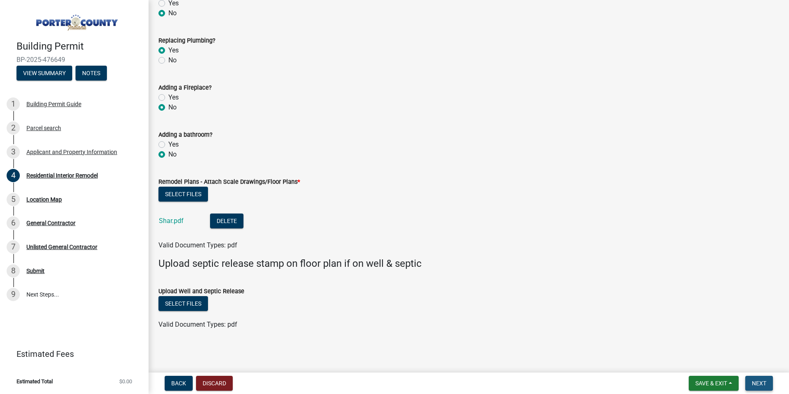
click at [759, 383] on span "Next" at bounding box center [759, 383] width 14 height 7
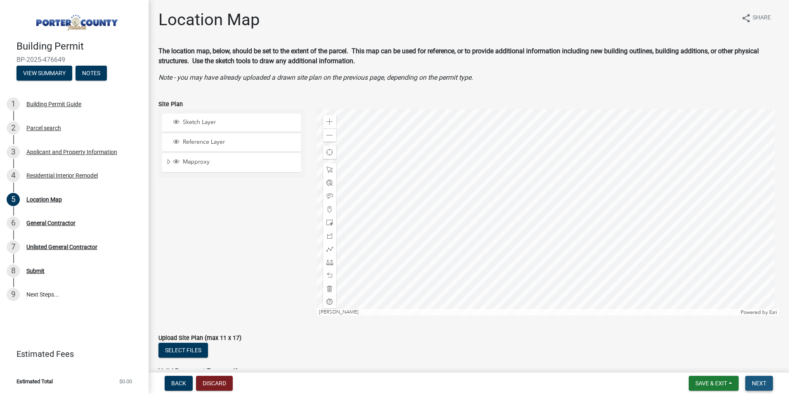
click at [758, 382] on span "Next" at bounding box center [759, 383] width 14 height 7
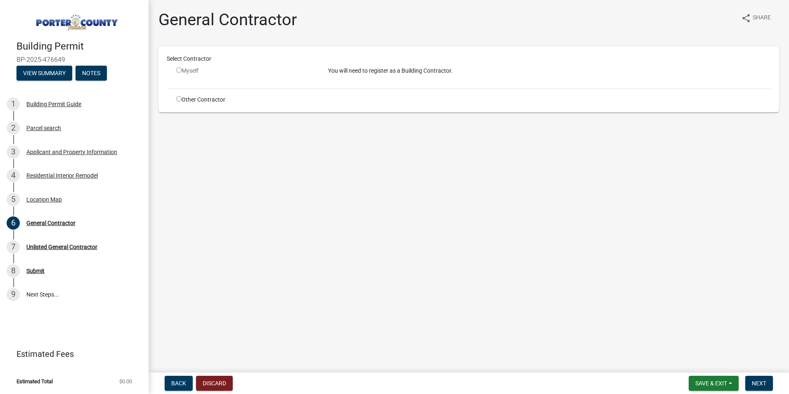
click at [178, 100] on input "radio" at bounding box center [178, 98] width 5 height 5
radio input "true"
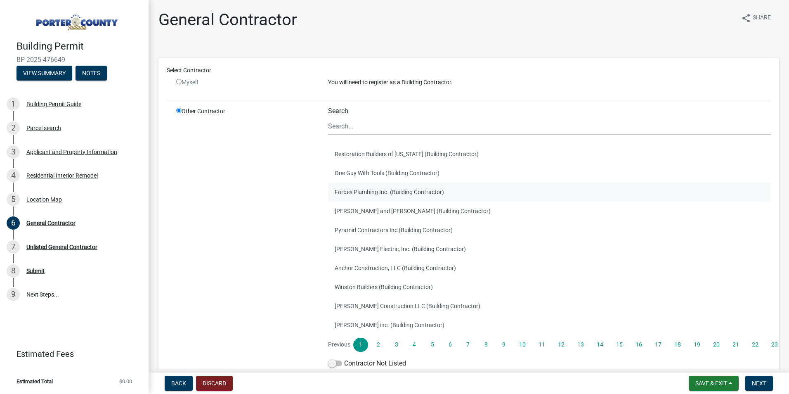
scroll to position [41, 0]
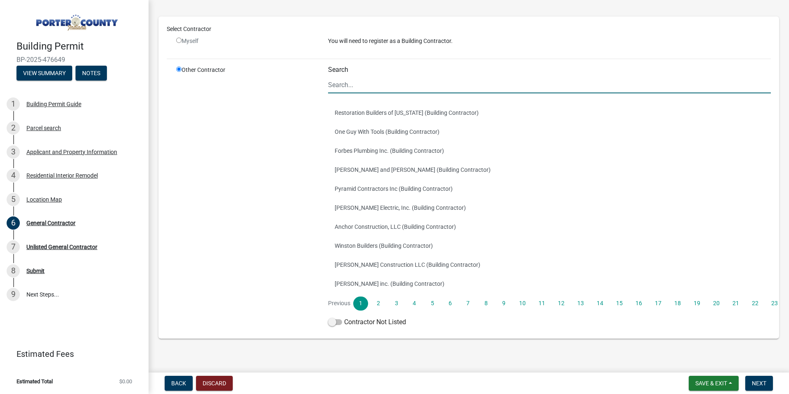
click at [363, 87] on input "Search" at bounding box center [549, 84] width 443 height 17
type input "n"
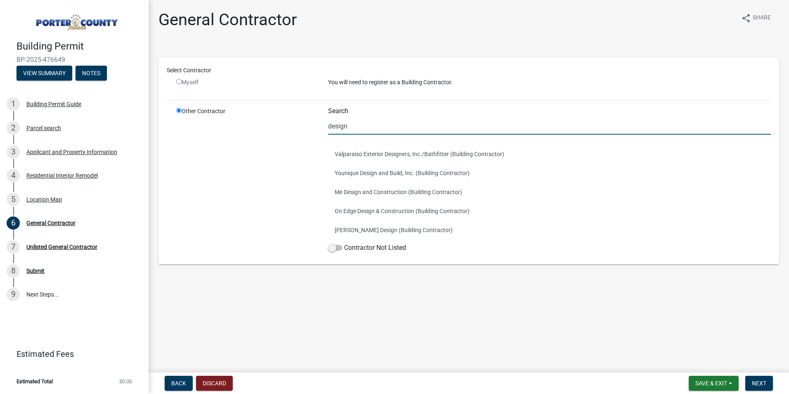
scroll to position [0, 0]
drag, startPoint x: 363, startPoint y: 133, endPoint x: 312, endPoint y: 127, distance: 51.5
click at [315, 128] on div "Other Contractor Search design Valparaiso Exterior Designers, Inc./Bathfitter (…" at bounding box center [473, 181] width 607 height 149
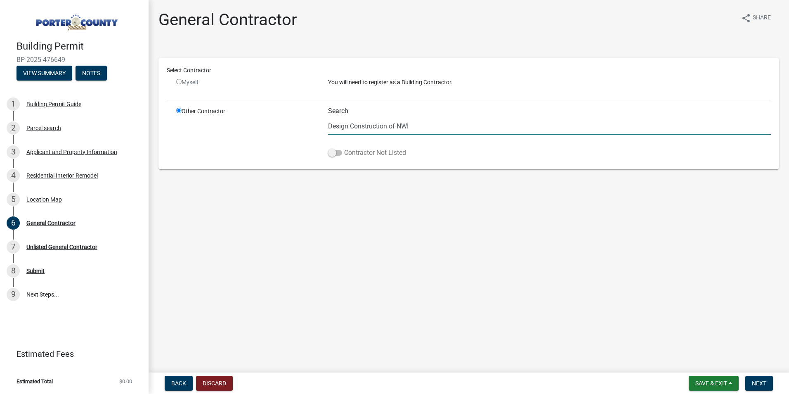
type input "Design Construction of NWI"
drag, startPoint x: 332, startPoint y: 151, endPoint x: 344, endPoint y: 152, distance: 12.0
click at [344, 152] on label "Contractor Not Listed" at bounding box center [367, 153] width 78 height 10
click at [338, 152] on span at bounding box center [335, 153] width 14 height 6
click at [344, 148] on input "Contractor Not Listed" at bounding box center [344, 148] width 0 height 0
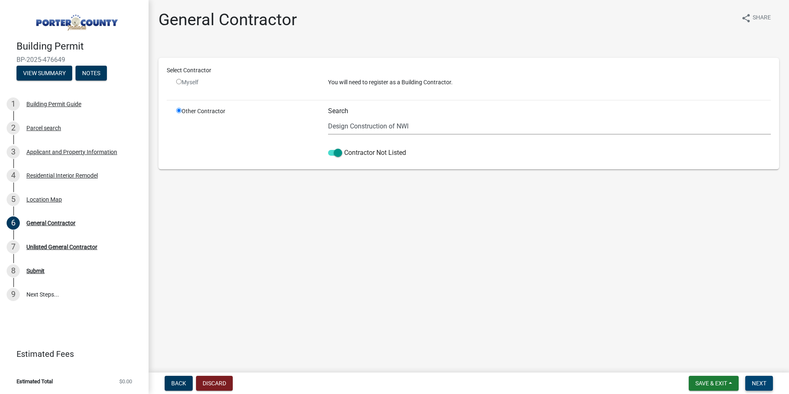
click at [758, 383] on span "Next" at bounding box center [759, 383] width 14 height 7
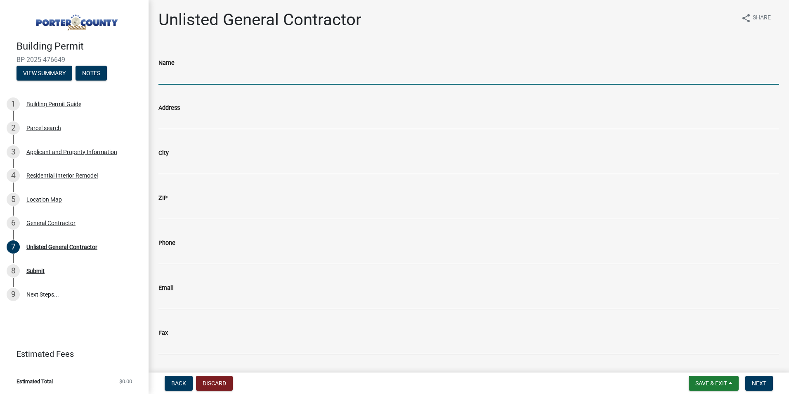
click at [177, 69] on input "Name" at bounding box center [469, 76] width 621 height 17
click at [181, 384] on span "Back" at bounding box center [178, 383] width 15 height 7
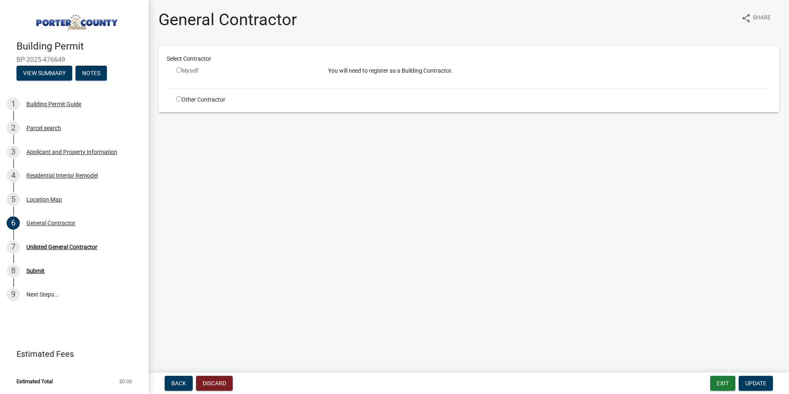
click at [179, 97] on input "radio" at bounding box center [178, 98] width 5 height 5
radio input "true"
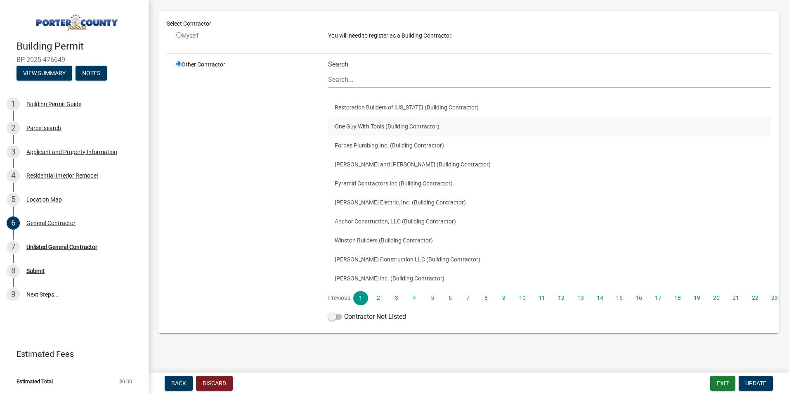
scroll to position [50, 0]
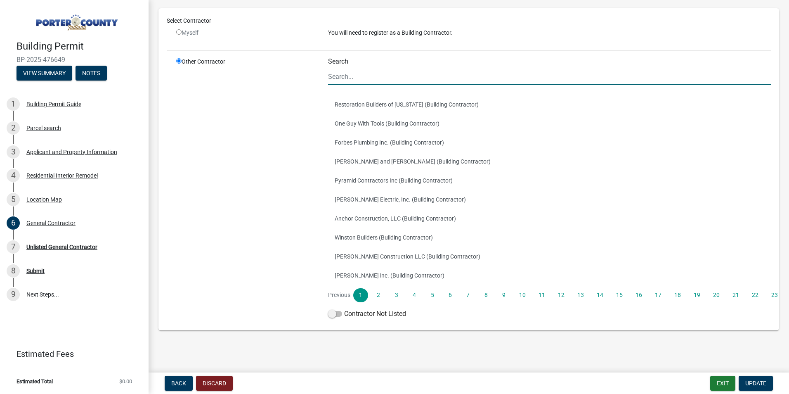
click at [358, 77] on input "Search" at bounding box center [549, 76] width 443 height 17
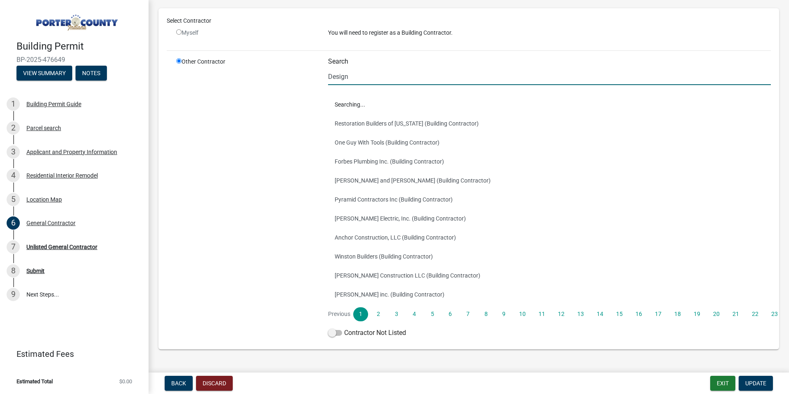
scroll to position [0, 0]
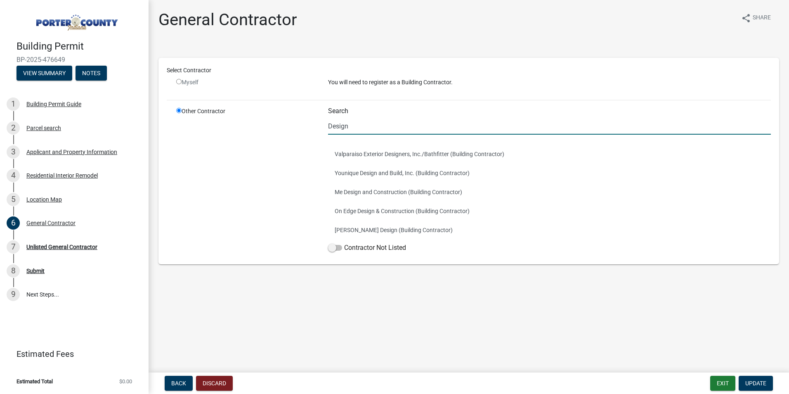
drag, startPoint x: 370, startPoint y: 126, endPoint x: 313, endPoint y: 126, distance: 57.0
click at [314, 125] on div "Other Contractor Search Design Valparaiso Exterior Designers, Inc./Bathfitter (…" at bounding box center [473, 181] width 607 height 149
click at [374, 126] on input "Design" at bounding box center [549, 126] width 443 height 17
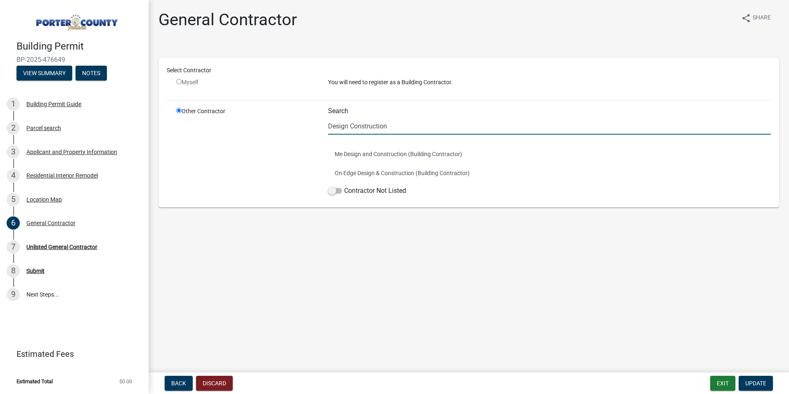
drag, startPoint x: 393, startPoint y: 127, endPoint x: 311, endPoint y: 133, distance: 82.8
click at [311, 133] on div "Other Contractor Search Design Construction Me Design and Construction (Buildin…" at bounding box center [473, 153] width 607 height 92
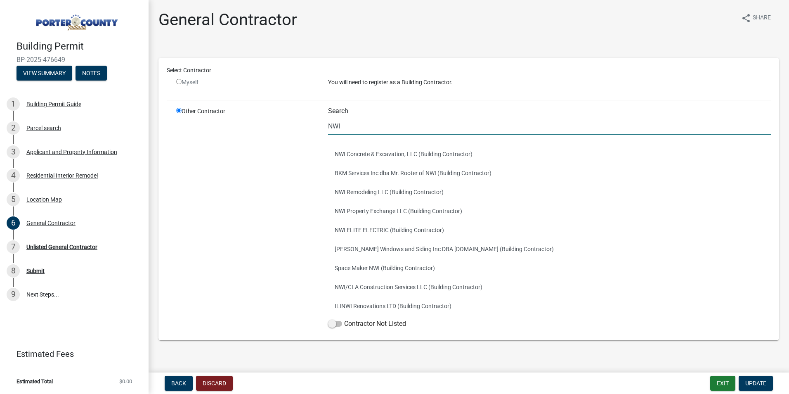
drag, startPoint x: 360, startPoint y: 128, endPoint x: 318, endPoint y: 123, distance: 43.3
click at [318, 123] on div "Other Contractor Search NWI NWI Concrete & Excavation, LLC (Building Contractor…" at bounding box center [473, 219] width 607 height 225
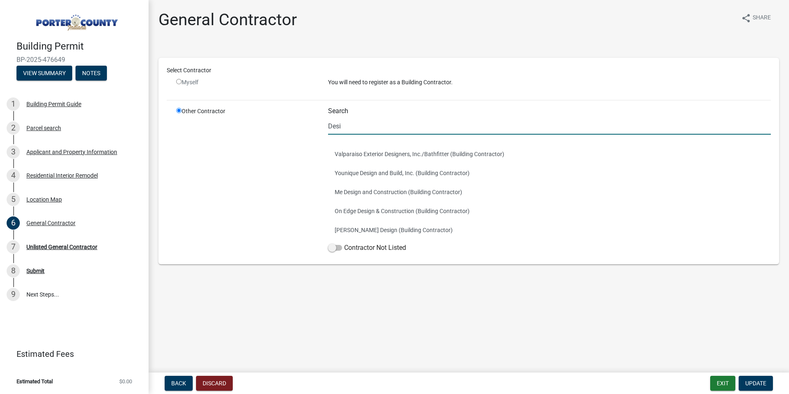
type input "Desi"
click at [177, 81] on input "radio" at bounding box center [178, 81] width 5 height 5
radio input "false"
radio input "true"
click at [178, 81] on input "radio" at bounding box center [178, 81] width 5 height 5
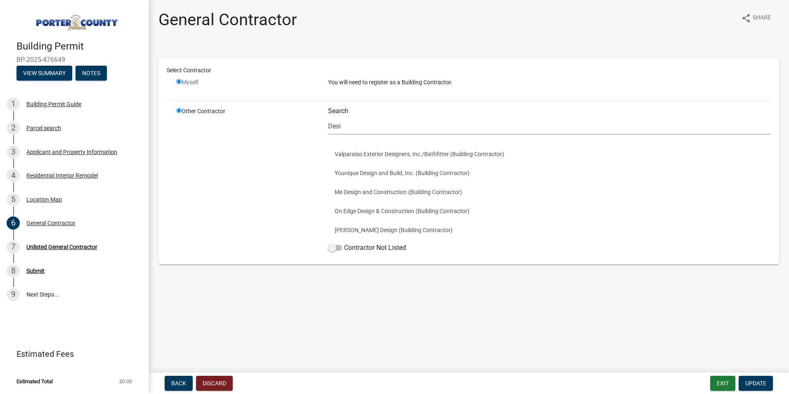
radio input "false"
radio input "true"
drag, startPoint x: 351, startPoint y: 127, endPoint x: 314, endPoint y: 123, distance: 37.0
click at [314, 123] on div "Other Contractor Search Desi Valparaiso Exterior Designers, Inc./Bathfitter (Bu…" at bounding box center [473, 181] width 607 height 149
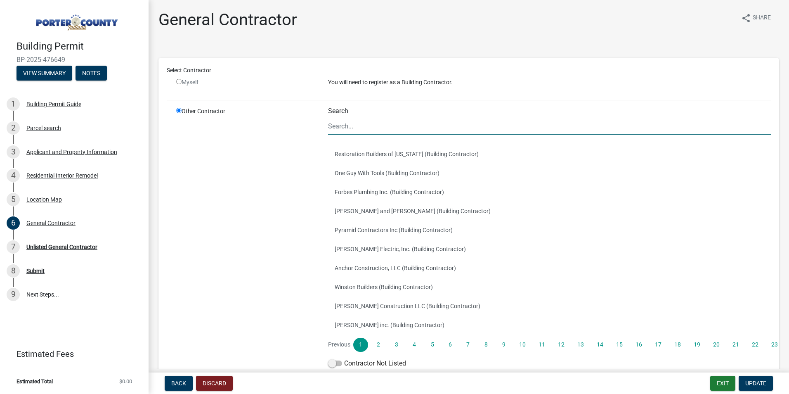
click at [180, 81] on input "radio" at bounding box center [178, 81] width 5 height 5
radio input "false"
radio input "true"
click at [180, 81] on input "radio" at bounding box center [178, 81] width 5 height 5
radio input "false"
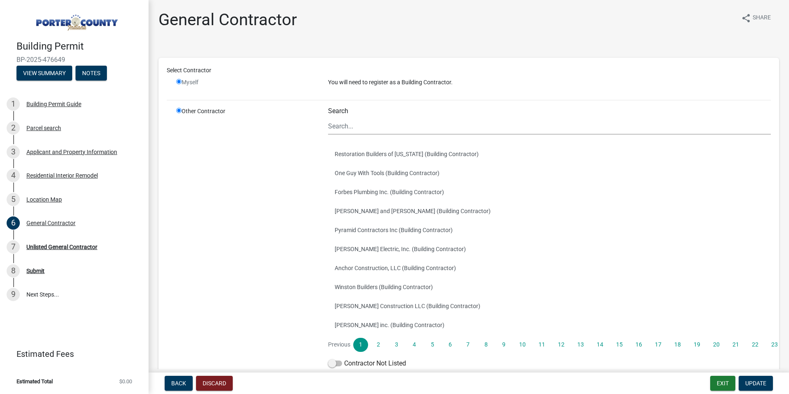
radio input "true"
click at [361, 81] on p "You will need to register as a Building Contractor." at bounding box center [549, 82] width 443 height 9
click at [188, 385] on button "Back" at bounding box center [179, 383] width 28 height 15
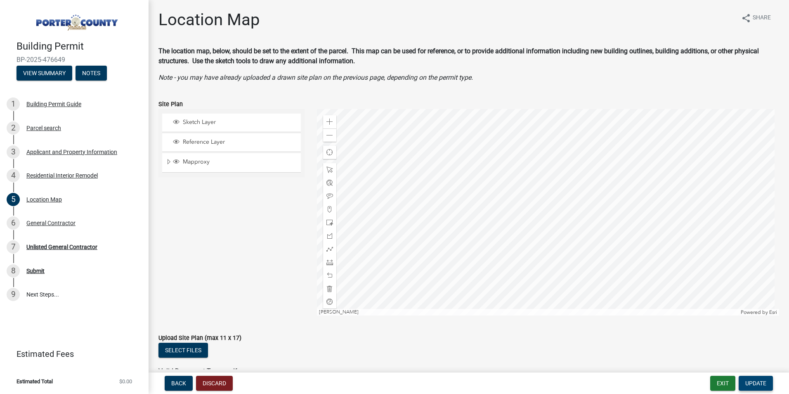
click at [752, 382] on span "Update" at bounding box center [756, 383] width 21 height 7
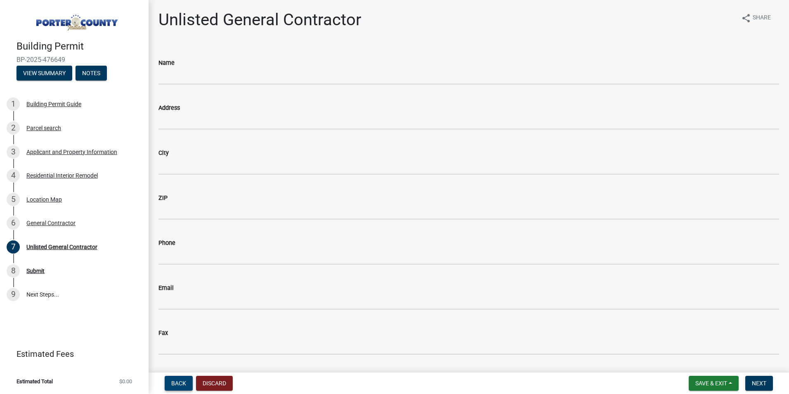
click at [180, 379] on button "Back" at bounding box center [179, 383] width 28 height 15
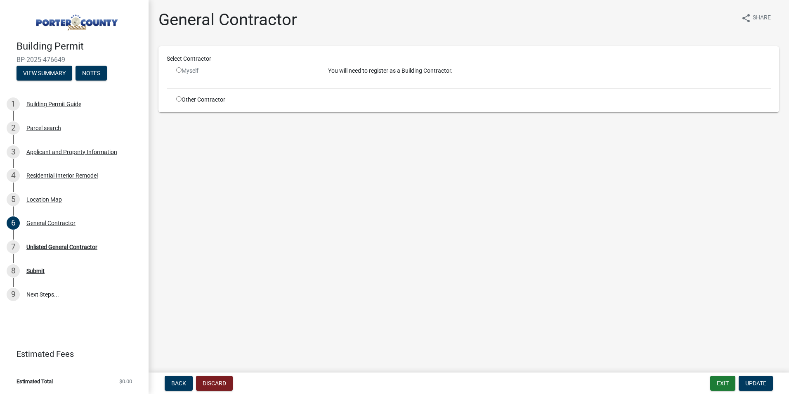
click at [182, 70] on div "Myself" at bounding box center [246, 70] width 140 height 9
click at [179, 70] on input "radio" at bounding box center [178, 69] width 5 height 5
radio input "false"
click at [177, 98] on input "radio" at bounding box center [178, 98] width 5 height 5
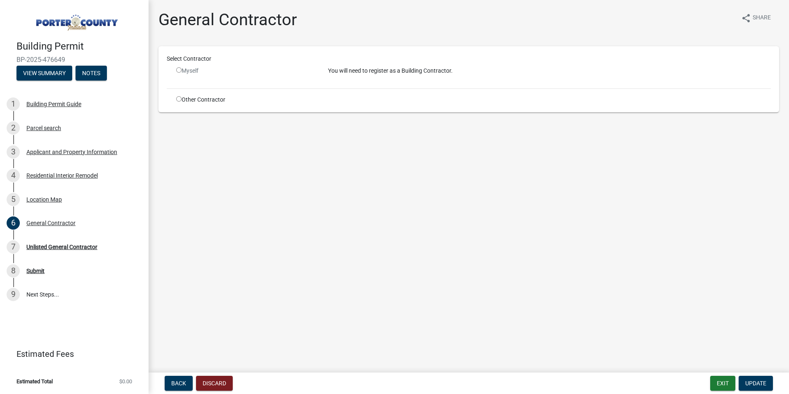
radio input "true"
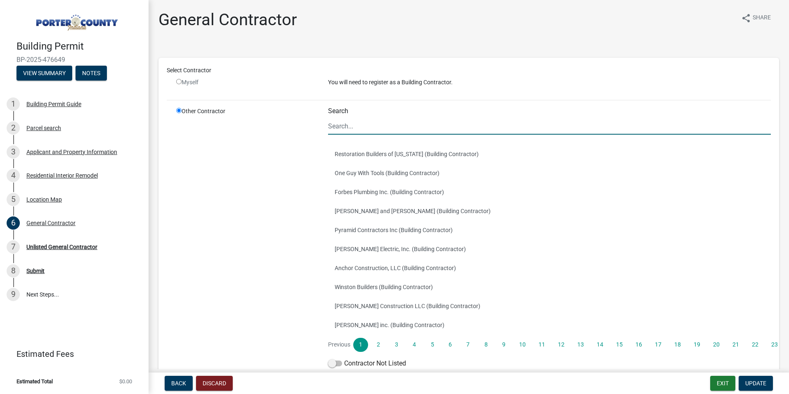
click at [367, 130] on input "Search" at bounding box center [549, 126] width 443 height 17
type input "c"
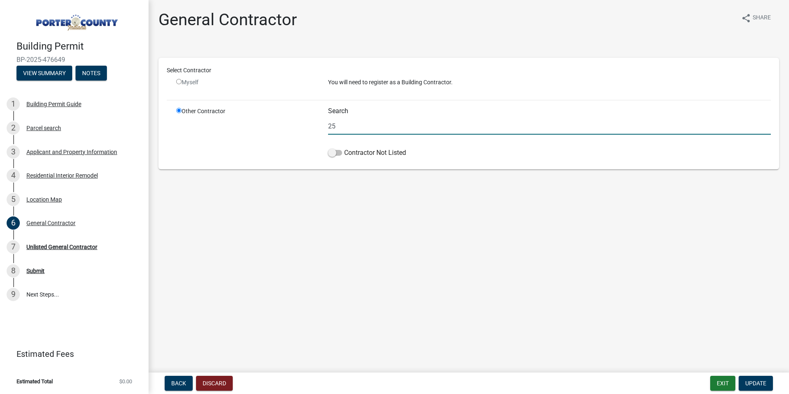
type input "2"
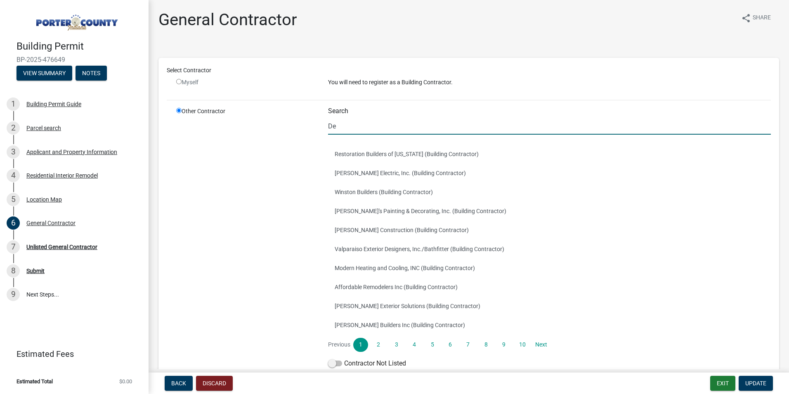
type input "Des"
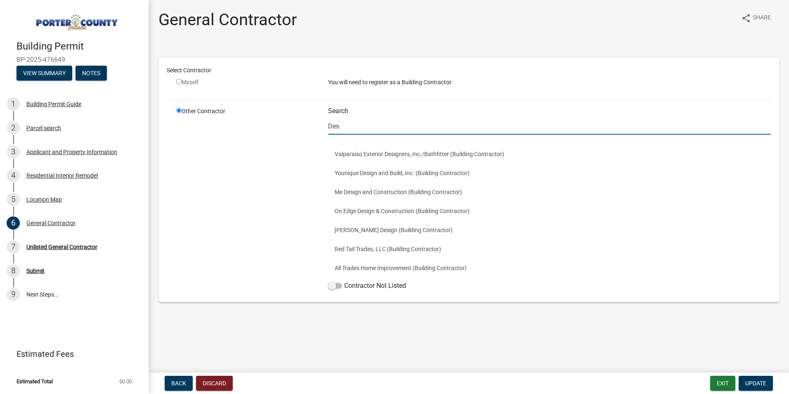
drag, startPoint x: 356, startPoint y: 125, endPoint x: 322, endPoint y: 126, distance: 33.5
click at [326, 126] on div "Search Des Valparaiso Exterior Designers, Inc./Bathfitter (Building Contractor)…" at bounding box center [549, 200] width 455 height 187
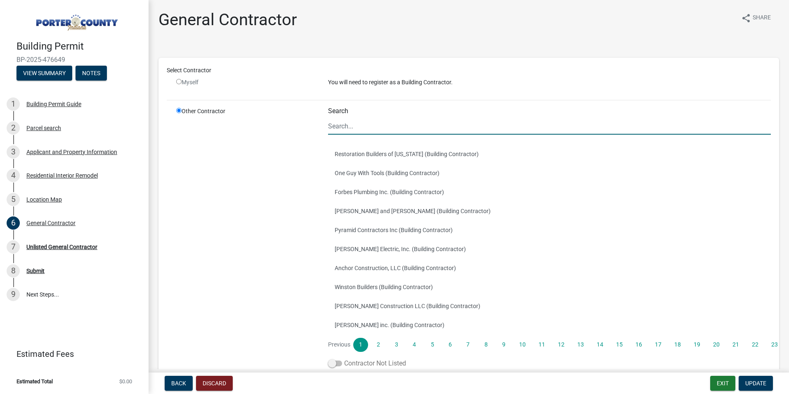
click at [337, 365] on span at bounding box center [335, 363] width 14 height 6
click at [344, 358] on input "Contractor Not Listed" at bounding box center [344, 358] width 0 height 0
click at [766, 384] on span "Update" at bounding box center [756, 383] width 21 height 7
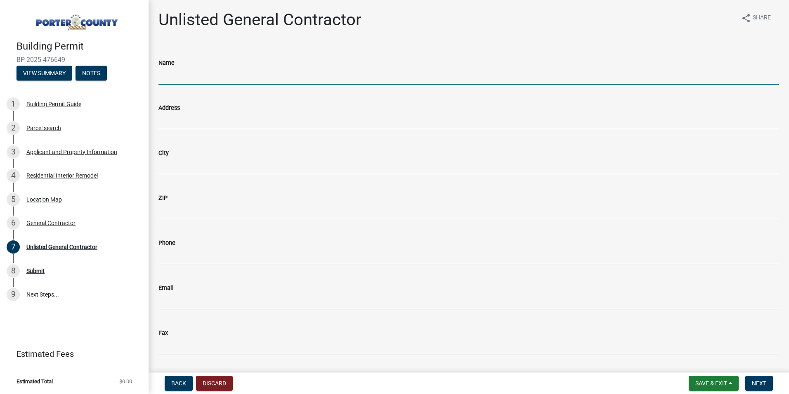
click at [175, 80] on input "Name" at bounding box center [469, 76] width 621 height 17
type input "Design Construction of NWI"
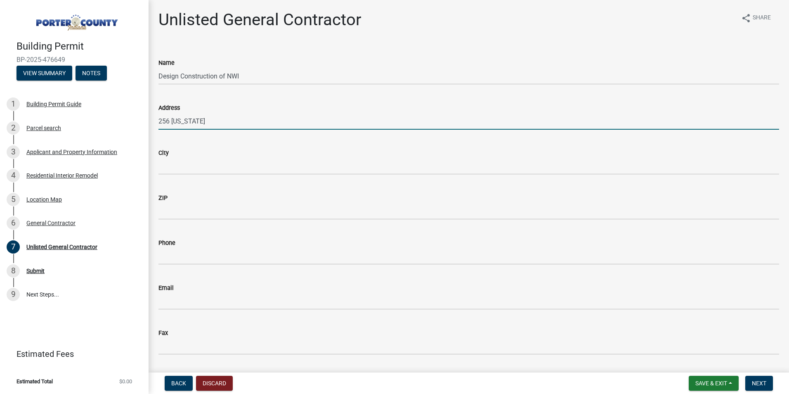
type input "256 Indiana"
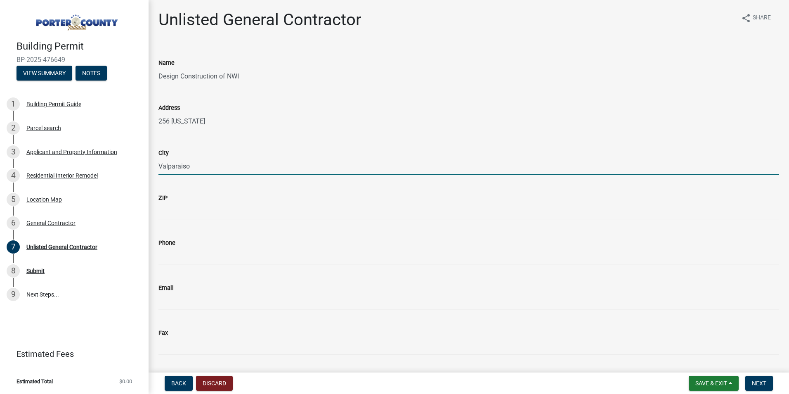
type input "Valparaiso"
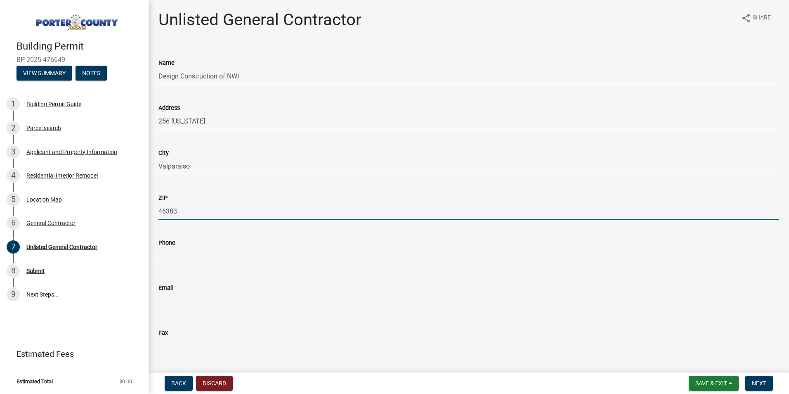
type input "46383"
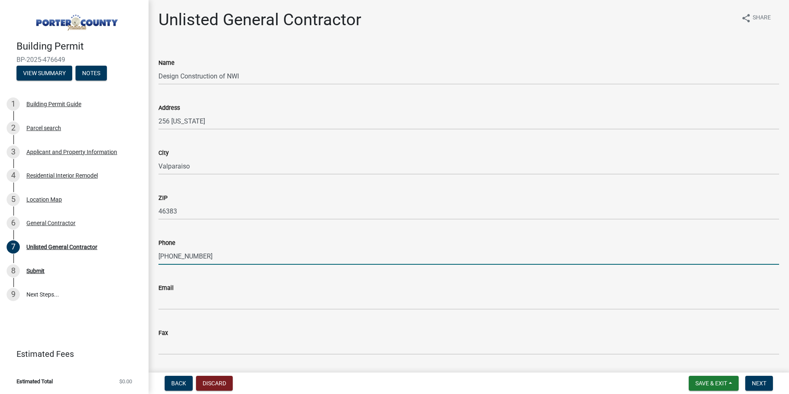
type input "219-462-0220"
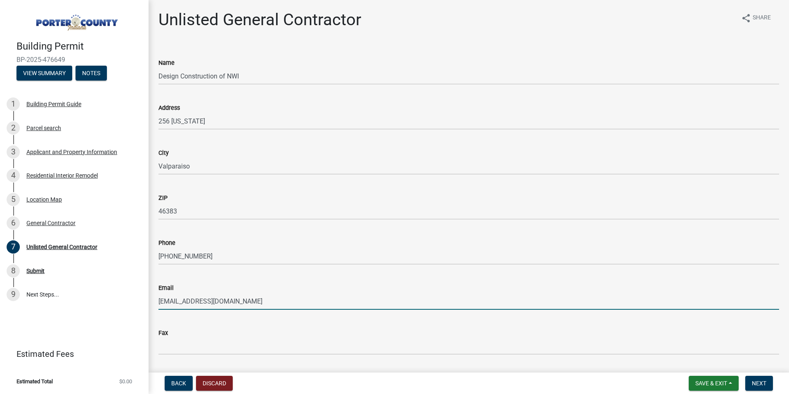
type input "mlemke72@gmail.com"
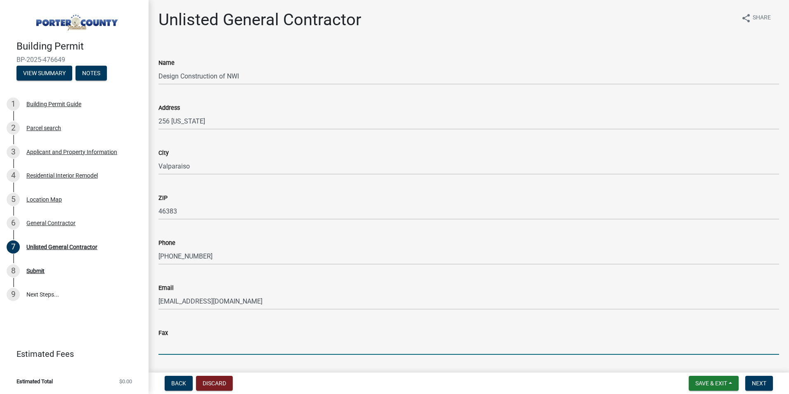
click at [195, 354] on input "Fax" at bounding box center [469, 346] width 621 height 17
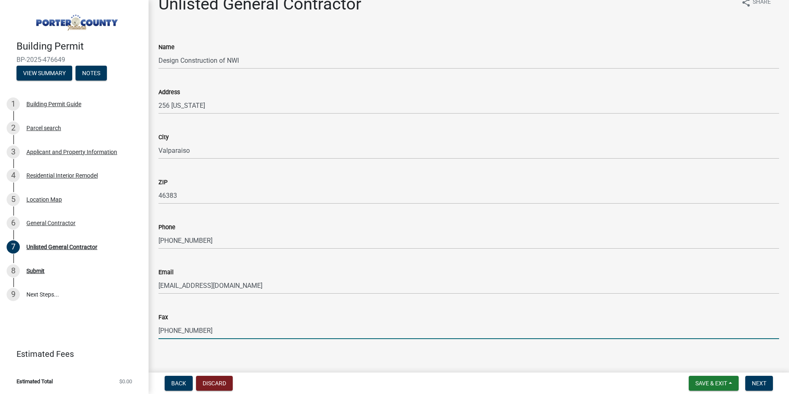
scroll to position [24, 0]
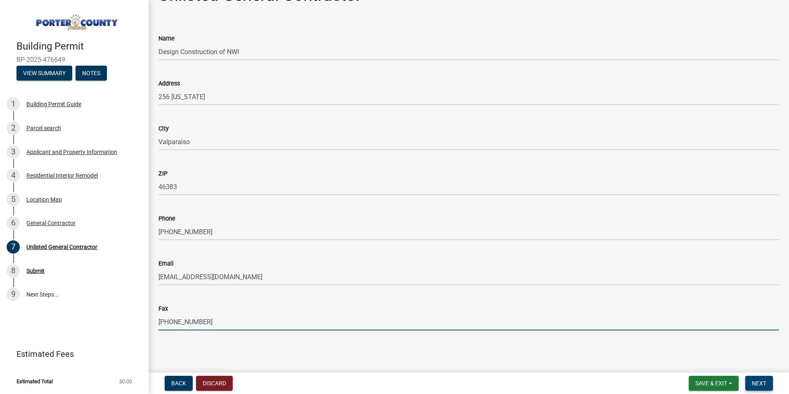
type input "219-464-9394"
click at [763, 380] on span "Next" at bounding box center [759, 383] width 14 height 7
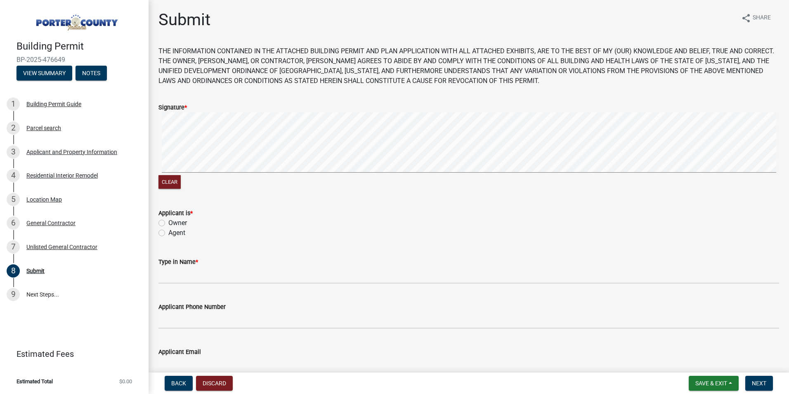
click at [168, 222] on label "Owner" at bounding box center [177, 223] width 19 height 10
click at [168, 222] on input "Owner" at bounding box center [170, 220] width 5 height 5
radio input "true"
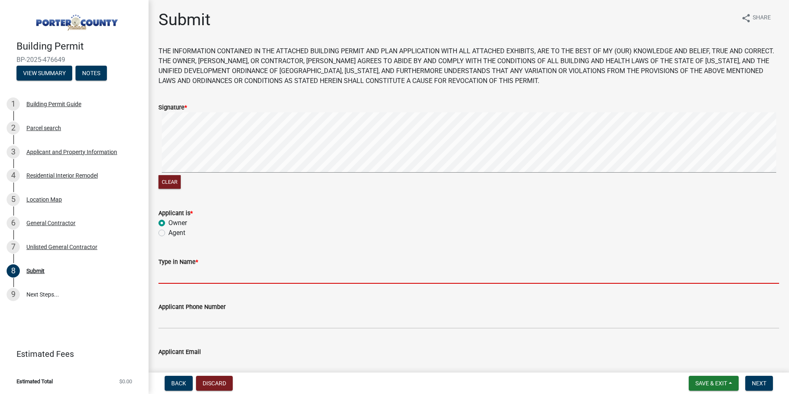
click at [178, 279] on input "Type in Name *" at bounding box center [469, 275] width 621 height 17
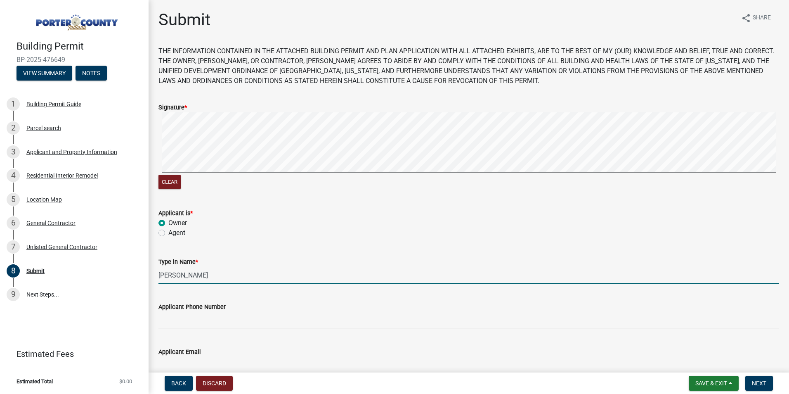
type input "Tracey Haak"
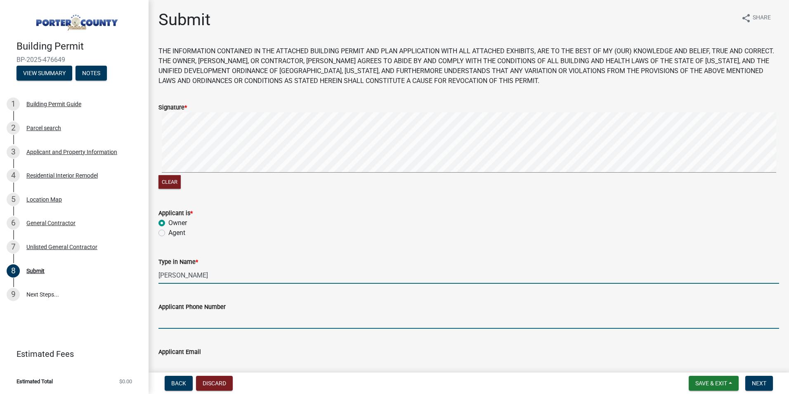
click at [185, 316] on input "Applicant Phone Number" at bounding box center [469, 320] width 621 height 17
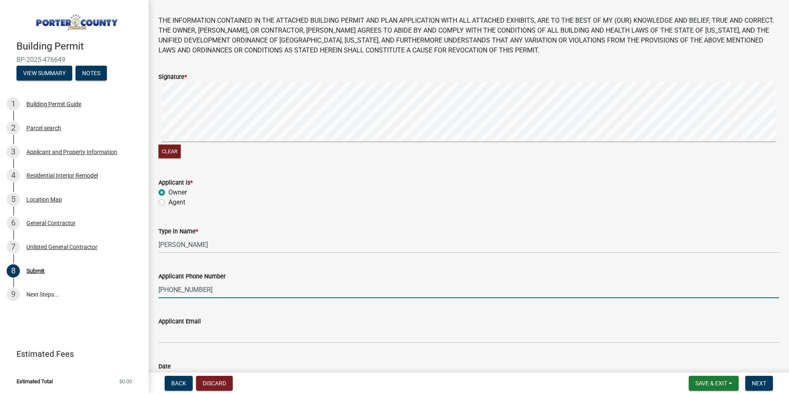
scroll to position [83, 0]
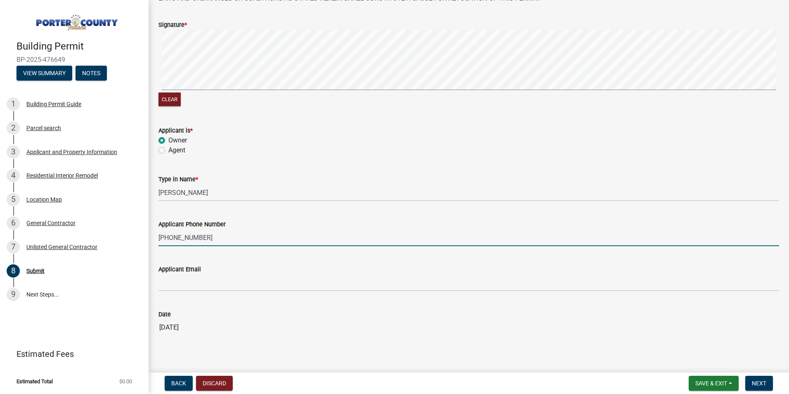
type input "708-254-6708"
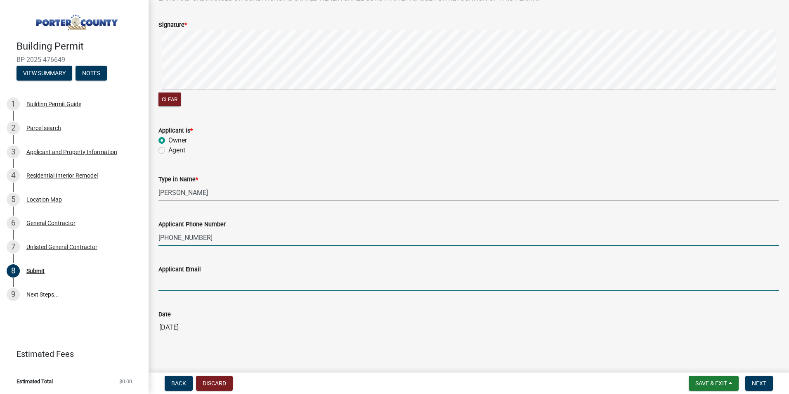
click at [207, 283] on input "Applicant Email" at bounding box center [469, 282] width 621 height 17
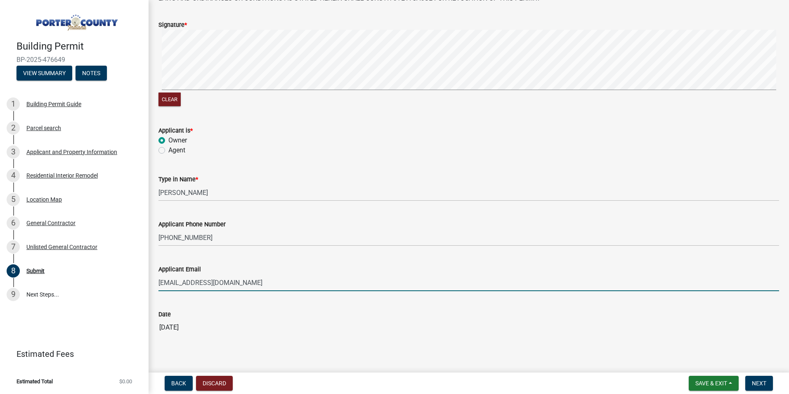
type input "duneland28@gmail.com"
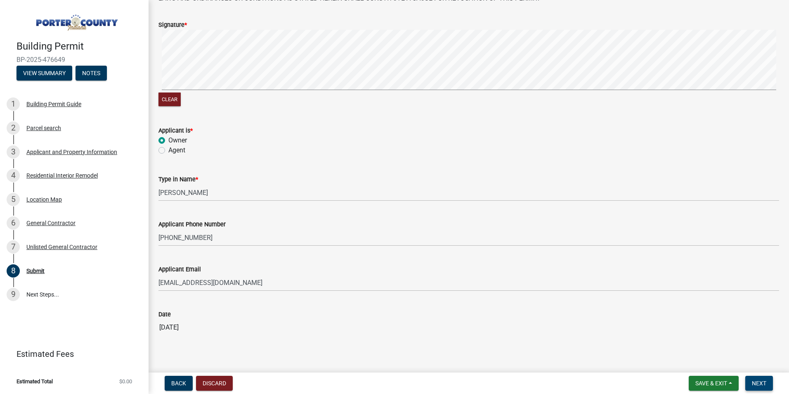
click at [760, 380] on span "Next" at bounding box center [759, 383] width 14 height 7
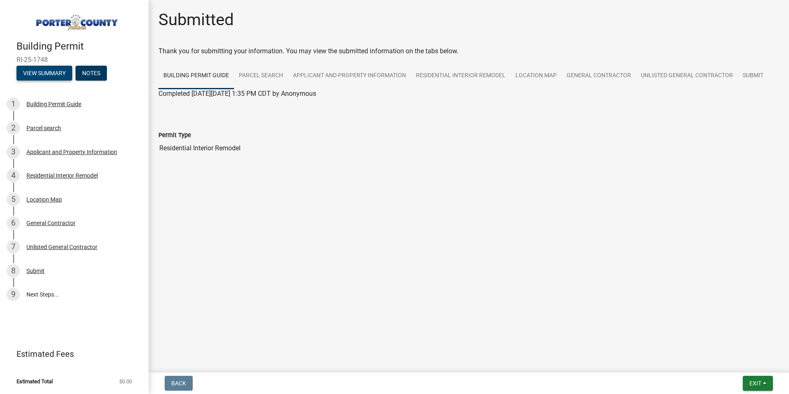
click at [53, 79] on button "View Summary" at bounding box center [45, 73] width 56 height 15
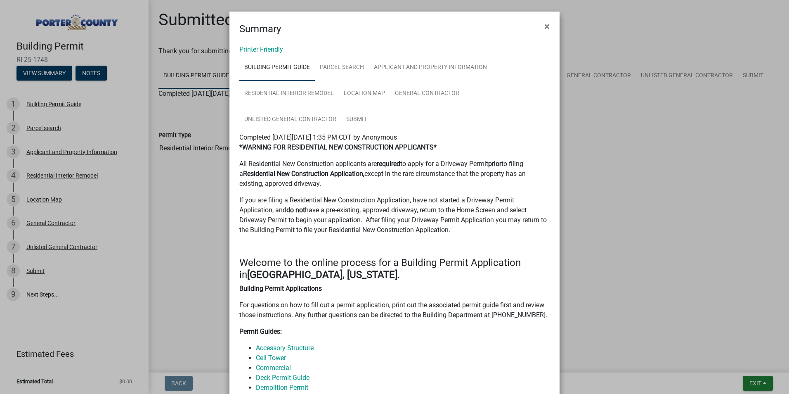
click at [614, 134] on ngb-modal-window "Summary × Printer Friendly Building Permit Guide Parcel search Applicant and Pr…" at bounding box center [394, 197] width 789 height 394
